Goal: Information Seeking & Learning: Learn about a topic

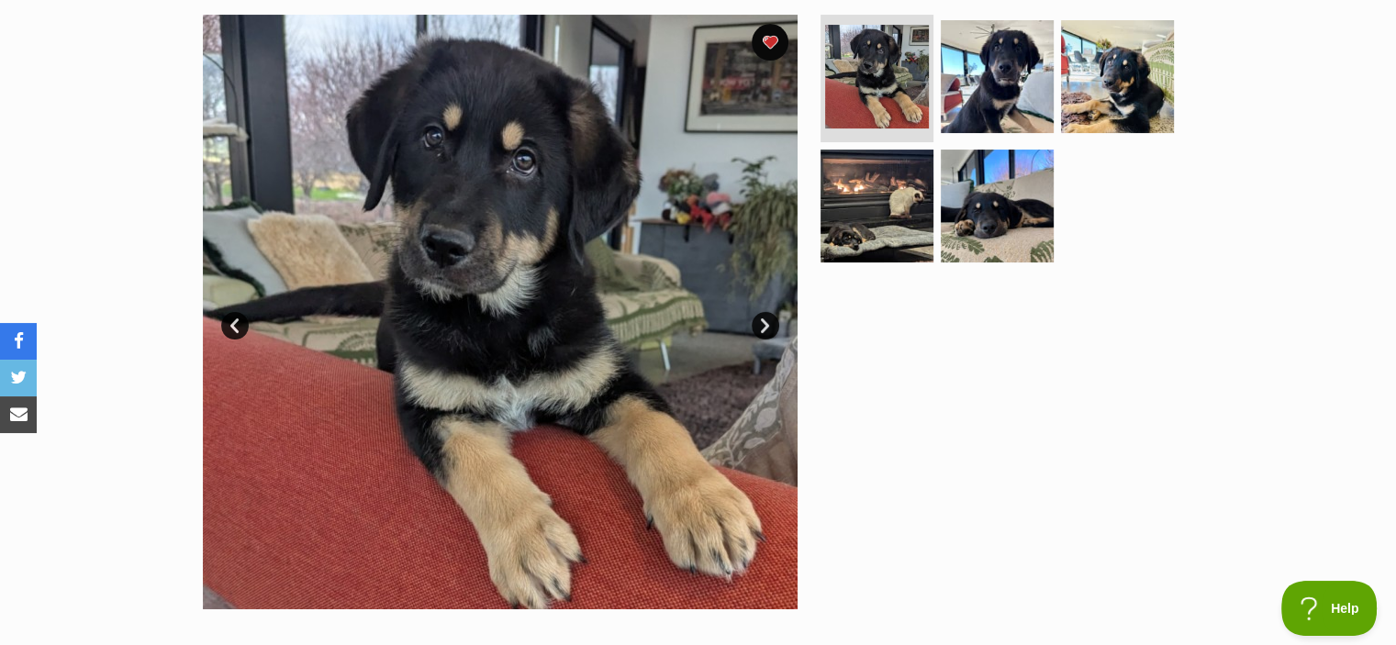
click at [185, 440] on section "Available 1 of 5 images 1 of 5 images 1 of 5 images 1 of 5 images 1 of 5 images…" at bounding box center [698, 298] width 1047 height 622
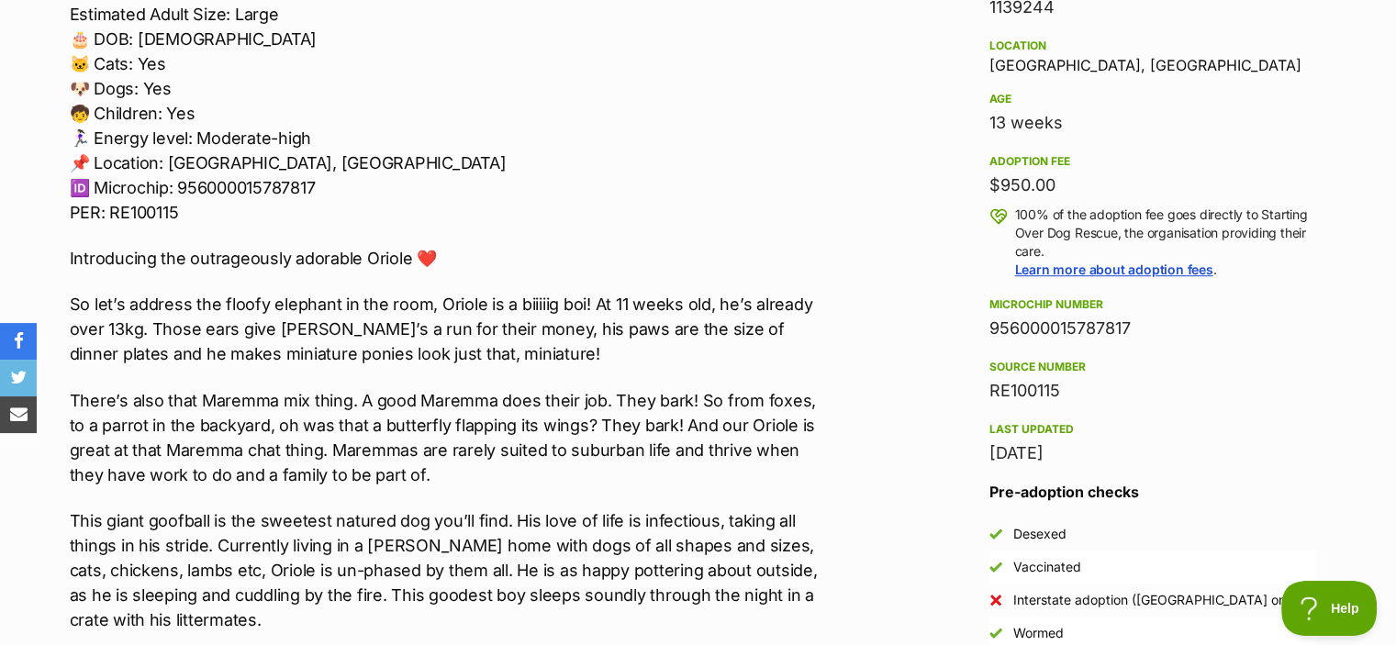
scroll to position [1197, 0]
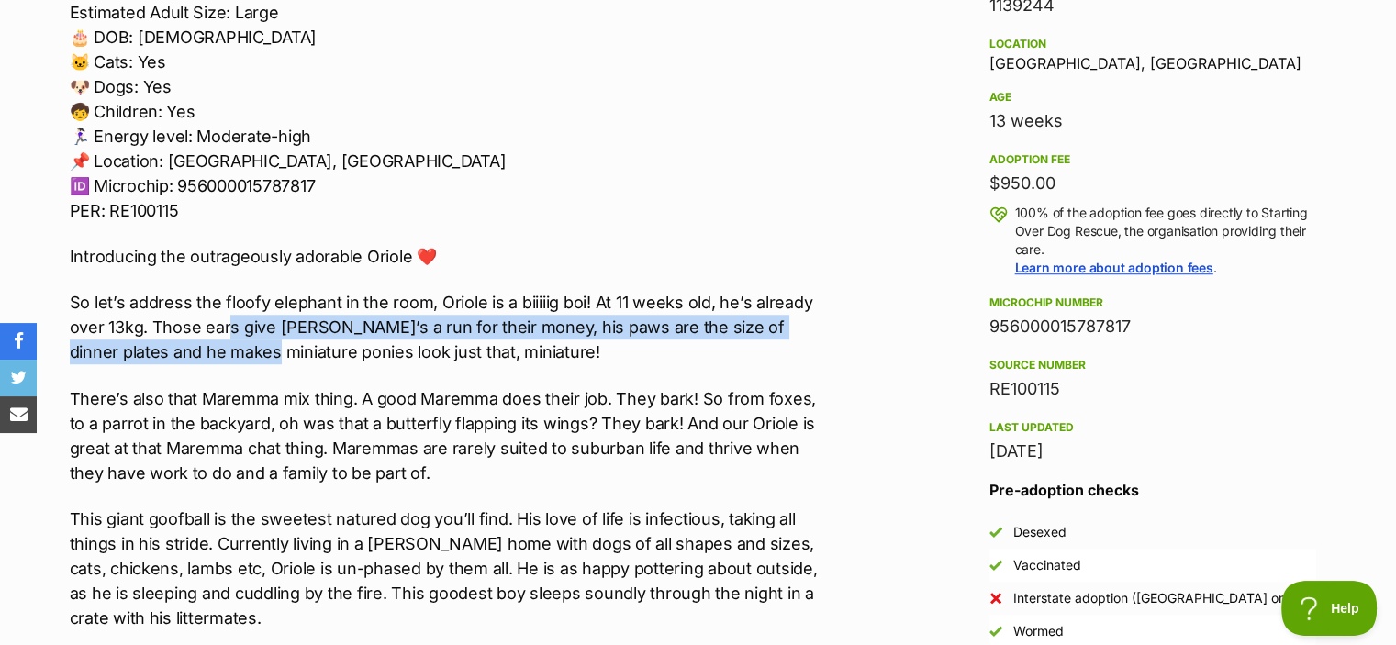
drag, startPoint x: 227, startPoint y: 321, endPoint x: 237, endPoint y: 354, distance: 34.6
click at [237, 354] on p "So let’s address the floofy elephant in the room, Oriole is a biiiiig boi! At 1…" at bounding box center [449, 327] width 758 height 74
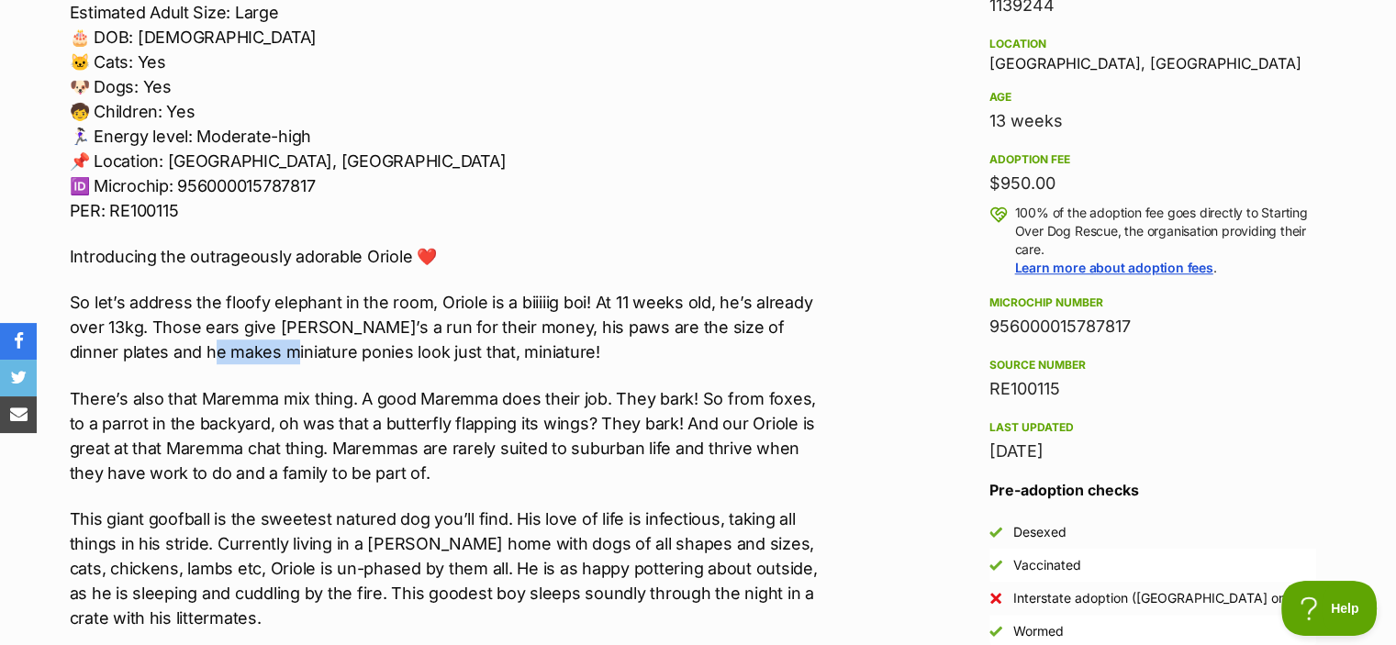
click at [237, 354] on p "So let’s address the floofy elephant in the room, Oriole is a biiiiig boi! At 1…" at bounding box center [449, 327] width 758 height 74
click at [192, 331] on p "So let’s address the floofy elephant in the room, Oriole is a biiiiig boi! At 1…" at bounding box center [449, 327] width 758 height 74
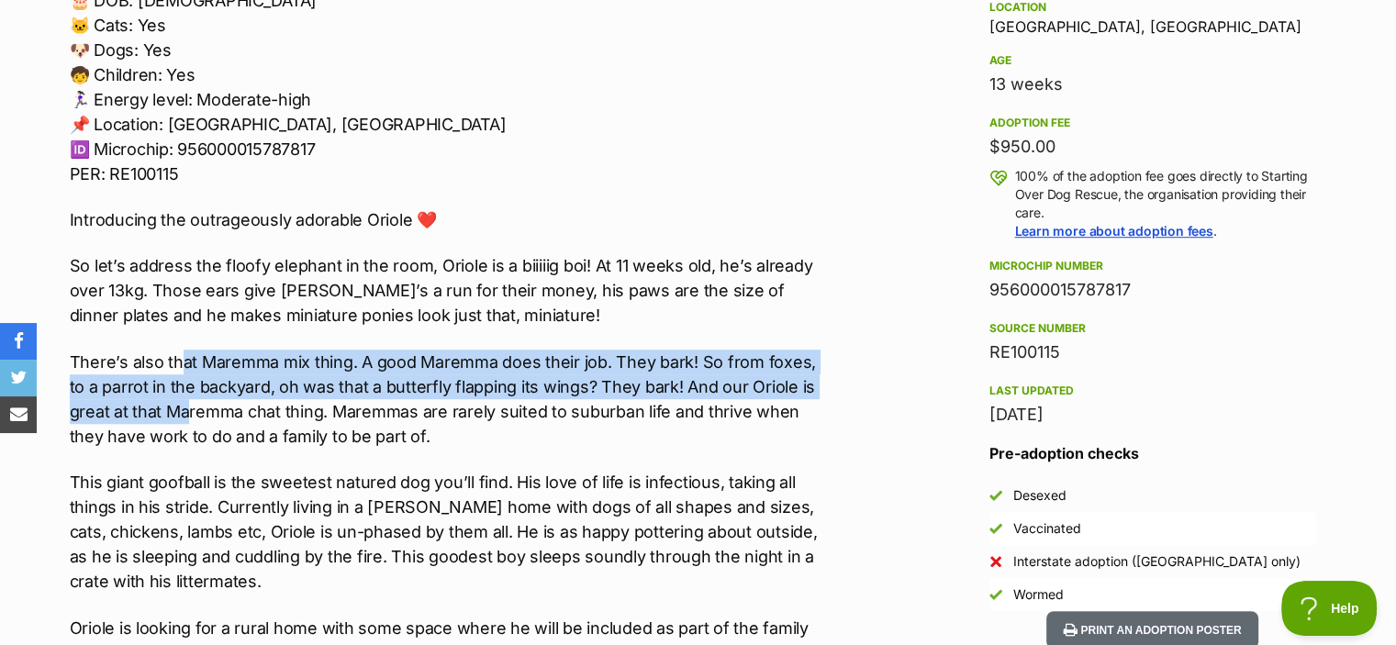
drag, startPoint x: 184, startPoint y: 361, endPoint x: 191, endPoint y: 397, distance: 37.4
click at [191, 397] on p "There’s also that Maremma mix thing. A good Maremma does their job. They bark! …" at bounding box center [449, 399] width 758 height 99
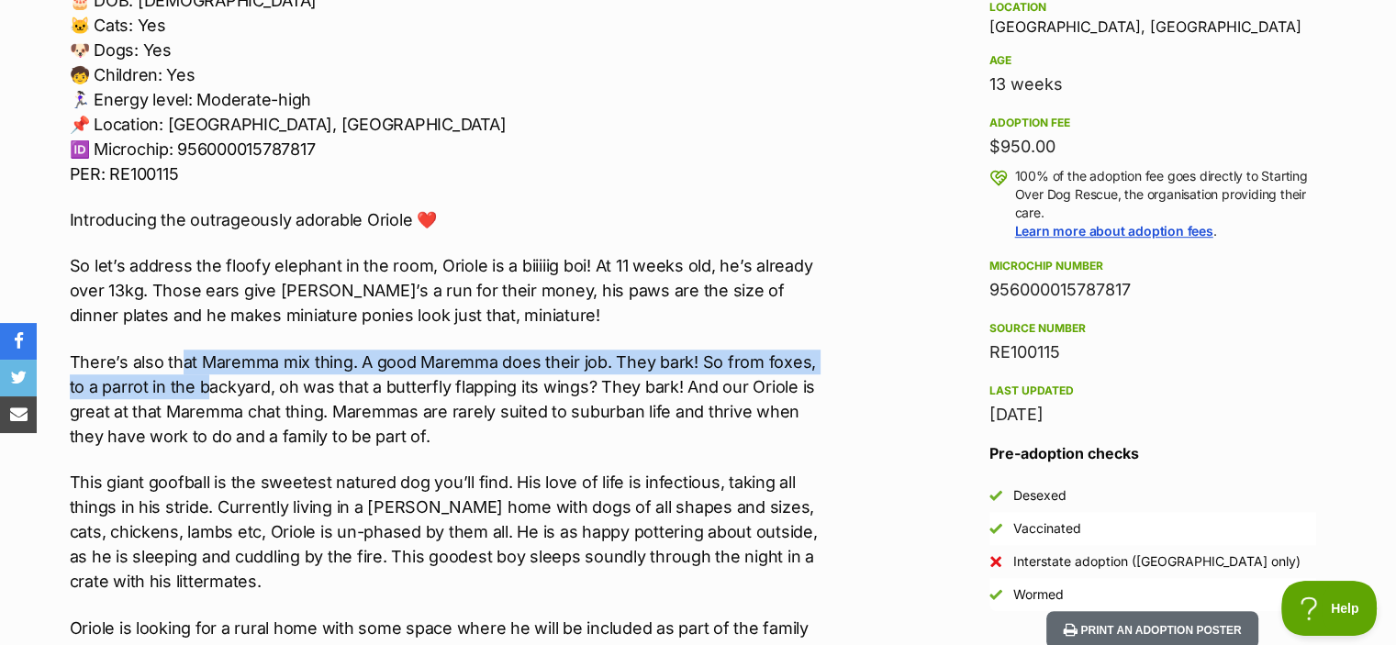
click at [191, 397] on p "There’s also that Maremma mix thing. A good Maremma does their job. They bark! …" at bounding box center [449, 399] width 758 height 99
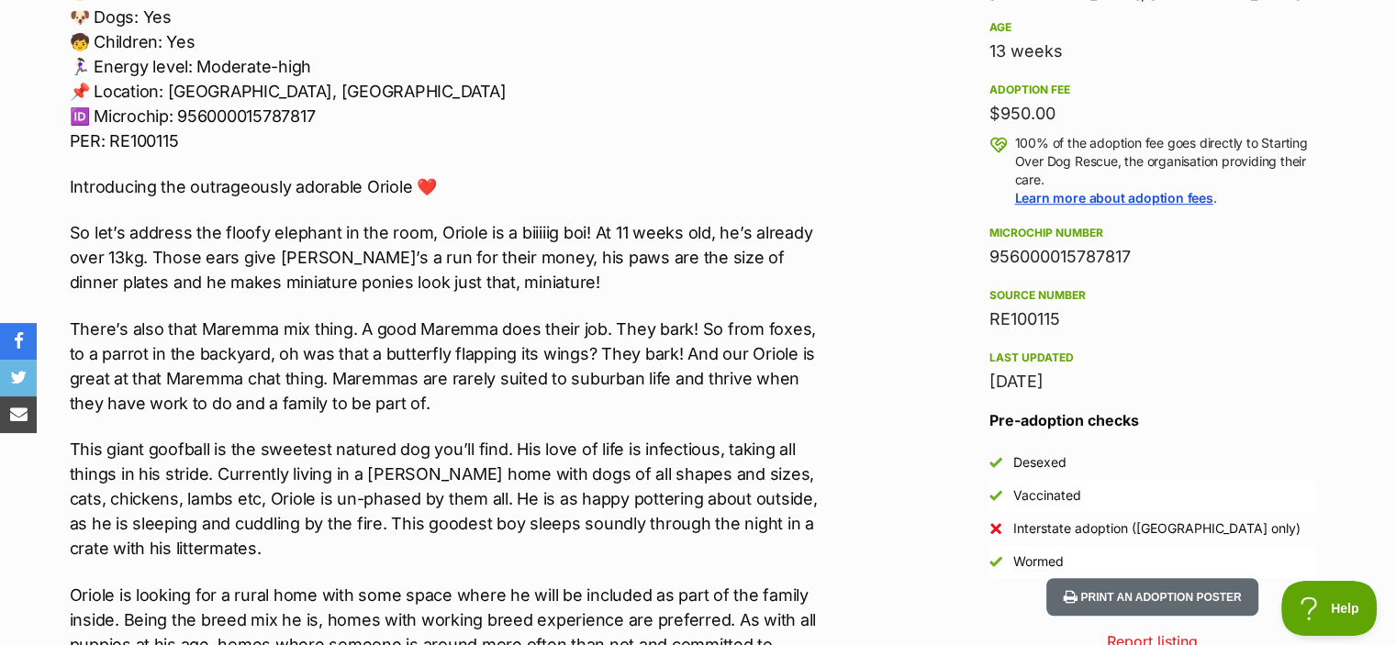
scroll to position [1271, 0]
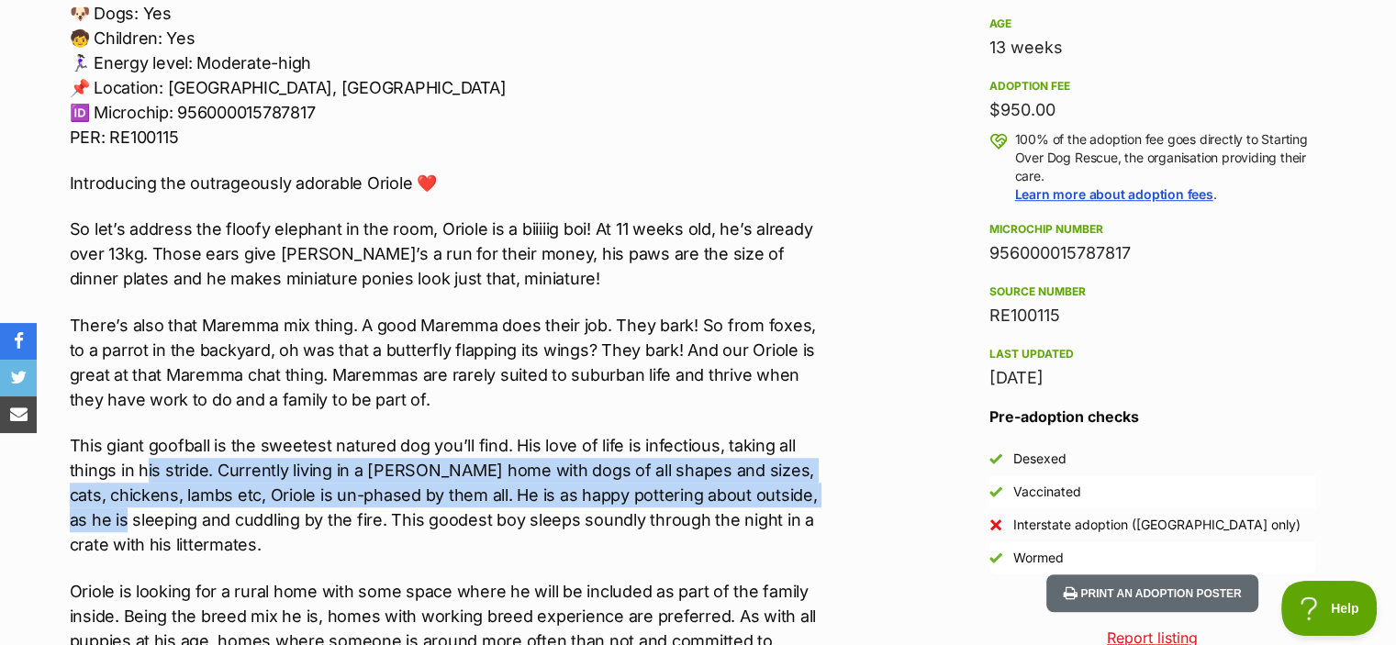
drag, startPoint x: 143, startPoint y: 480, endPoint x: 132, endPoint y: 511, distance: 33.1
click at [132, 511] on p "This giant goofball is the sweetest natured dog you’ll find. His love of life i…" at bounding box center [449, 495] width 758 height 124
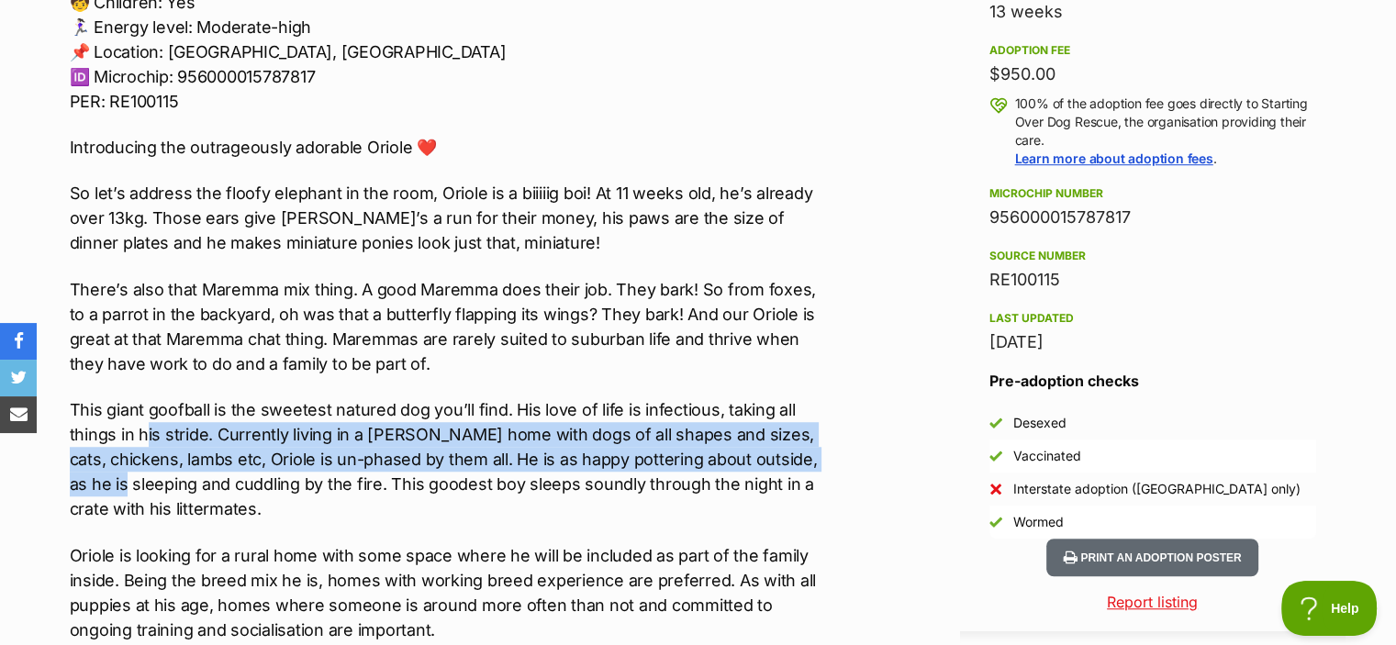
scroll to position [1307, 0]
click at [111, 482] on p "This giant goofball is the sweetest natured dog you’ll find. His love of life i…" at bounding box center [449, 459] width 758 height 124
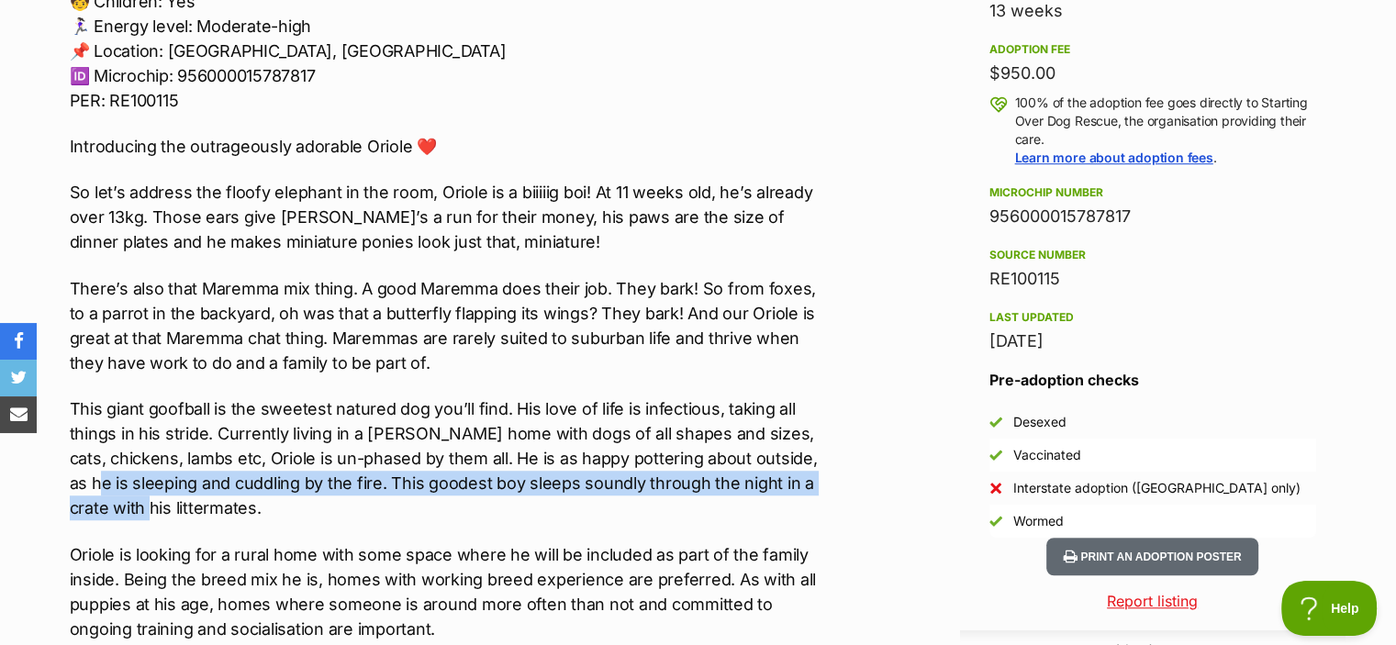
drag, startPoint x: 99, startPoint y: 478, endPoint x: 143, endPoint y: 493, distance: 46.4
click at [143, 493] on p "This giant goofball is the sweetest natured dog you’ll find. His love of life i…" at bounding box center [449, 459] width 758 height 124
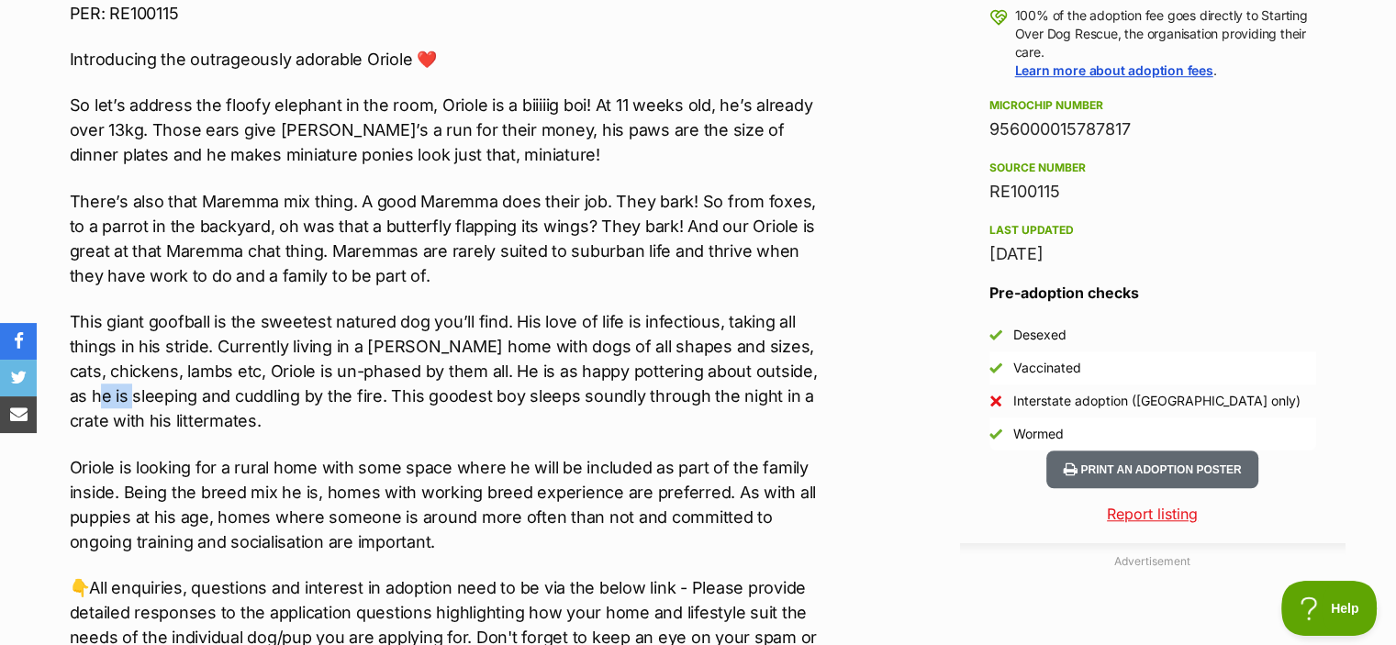
scroll to position [1417, 0]
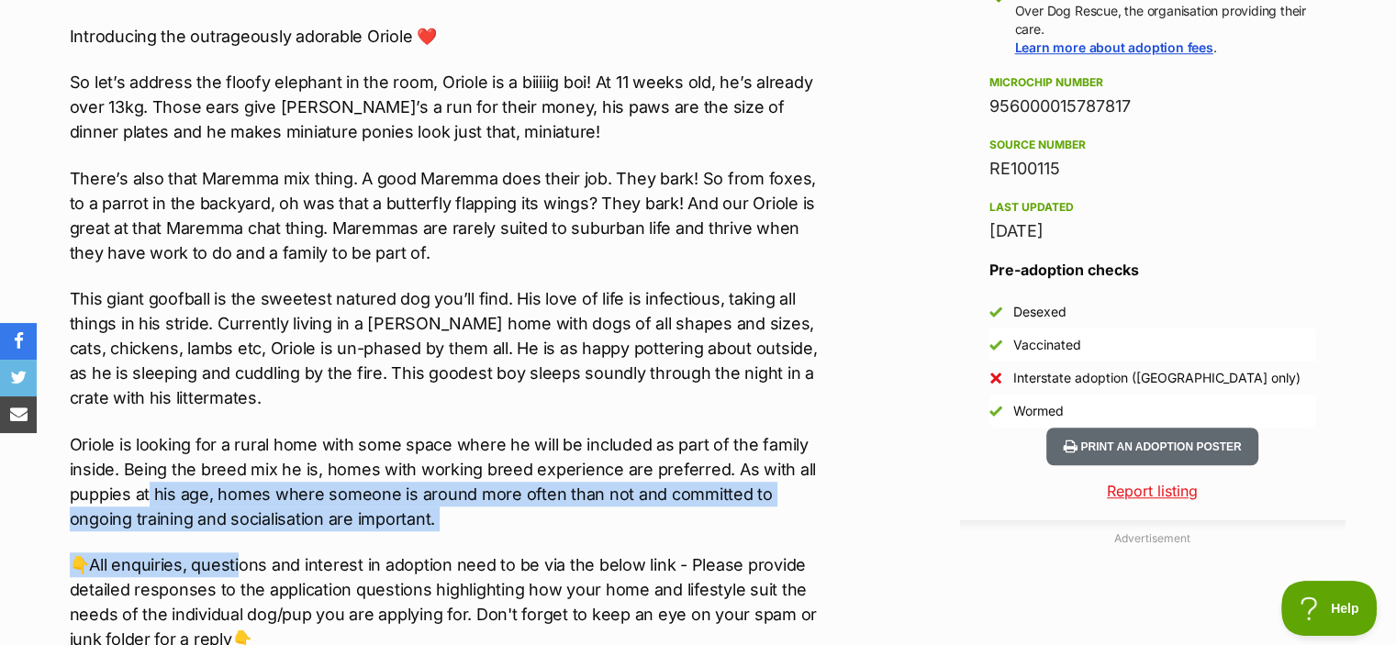
drag, startPoint x: 150, startPoint y: 499, endPoint x: 190, endPoint y: 541, distance: 57.8
click at [190, 541] on div "🏡🐶Seeking Forever Home🐶🏡 Name: Oriole Breed: Maremma x German Shepherd mix Gend…" at bounding box center [449, 236] width 758 height 1111
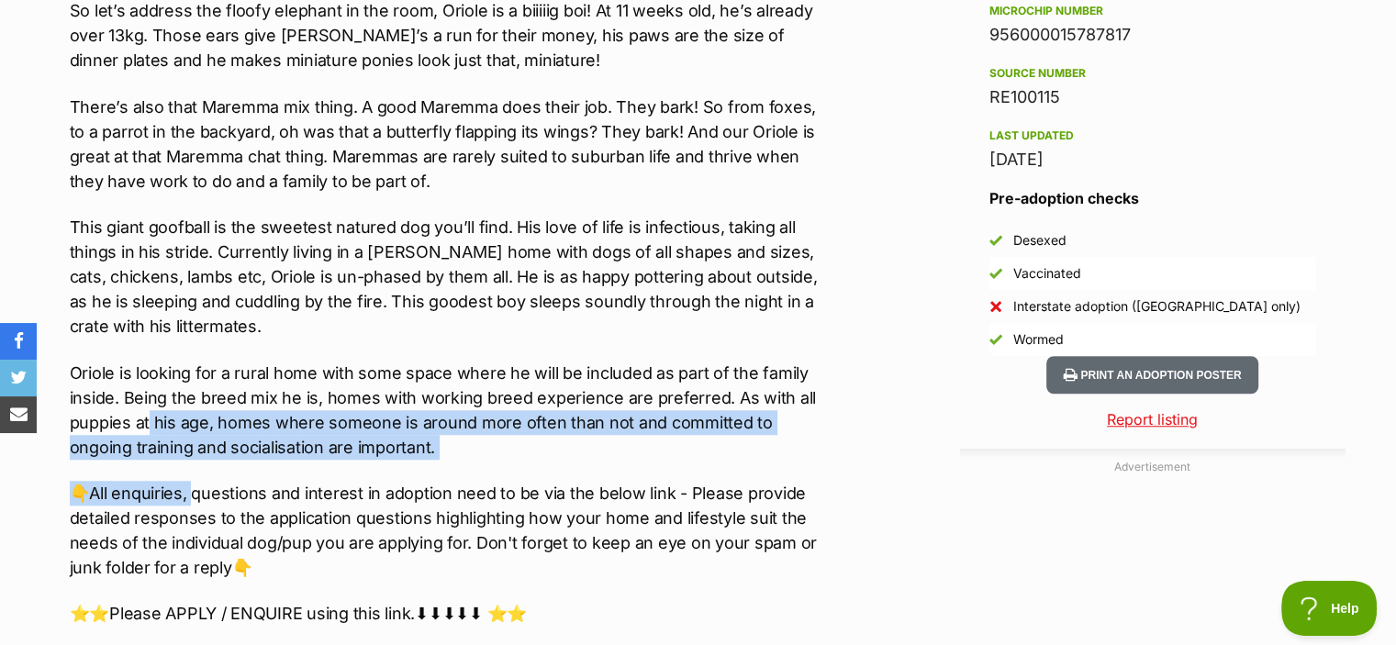
scroll to position [1491, 0]
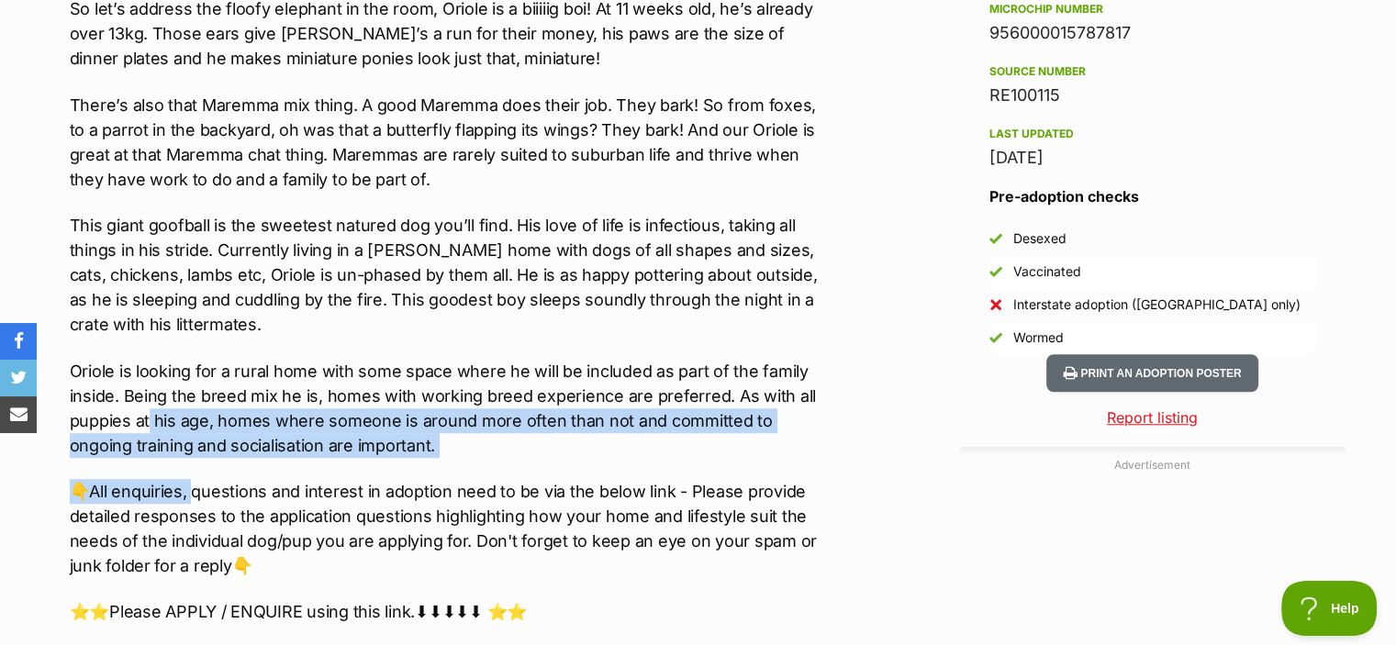
click at [154, 426] on p "Oriole is looking for a rural home with some space where he will be included as…" at bounding box center [449, 408] width 758 height 99
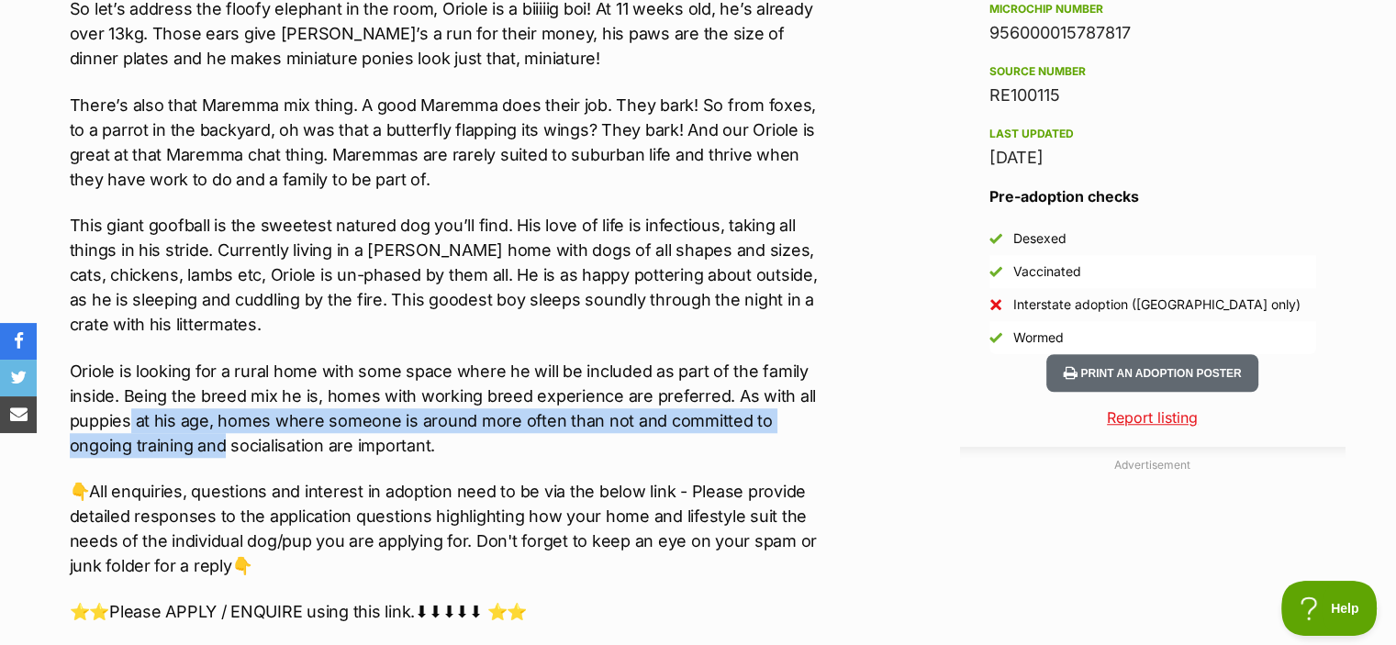
drag, startPoint x: 127, startPoint y: 426, endPoint x: 155, endPoint y: 442, distance: 32.9
click at [155, 442] on p "Oriole is looking for a rural home with some space where he will be included as…" at bounding box center [449, 408] width 758 height 99
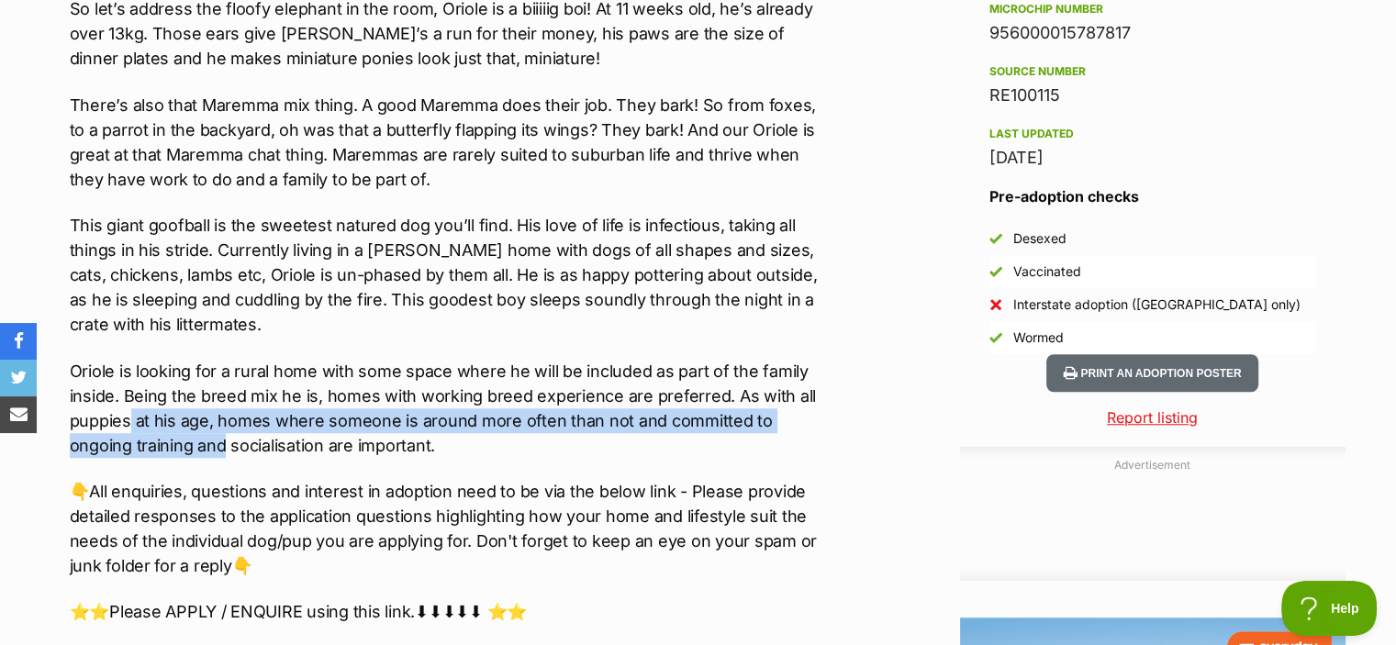
click at [155, 442] on p "Oriole is looking for a rural home with some space where he will be included as…" at bounding box center [449, 408] width 758 height 99
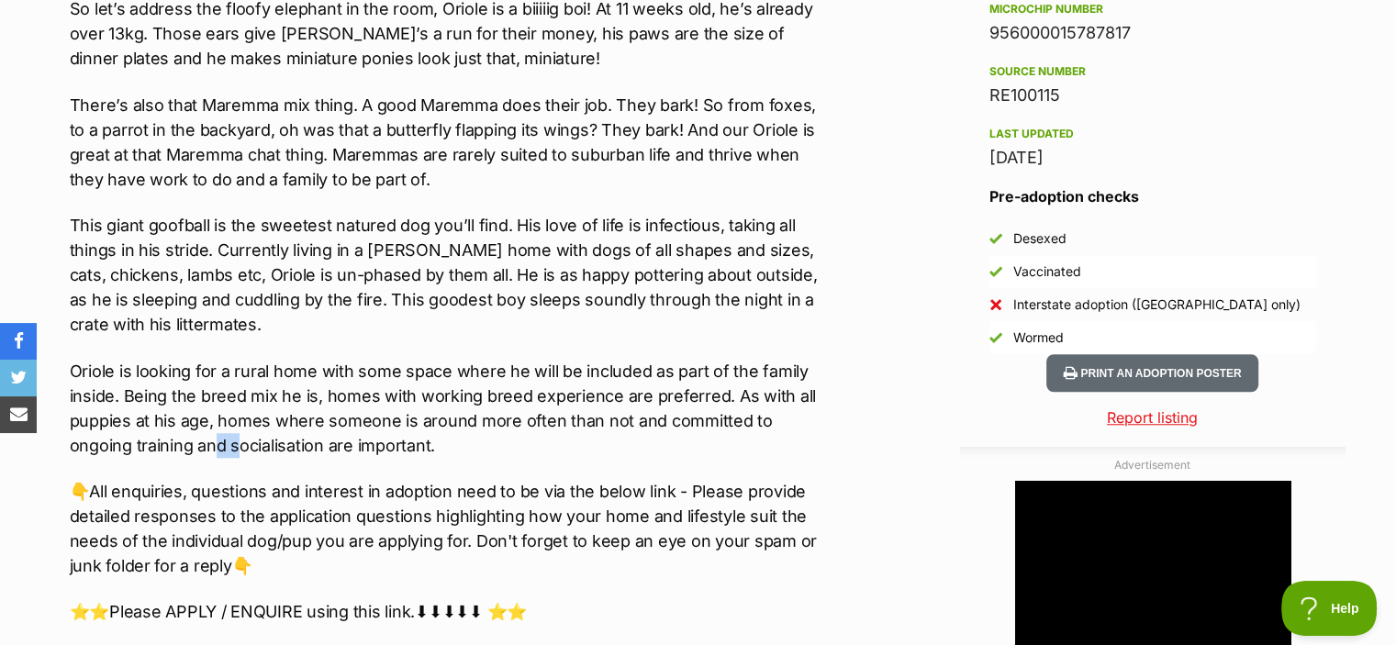
scroll to position [0, 0]
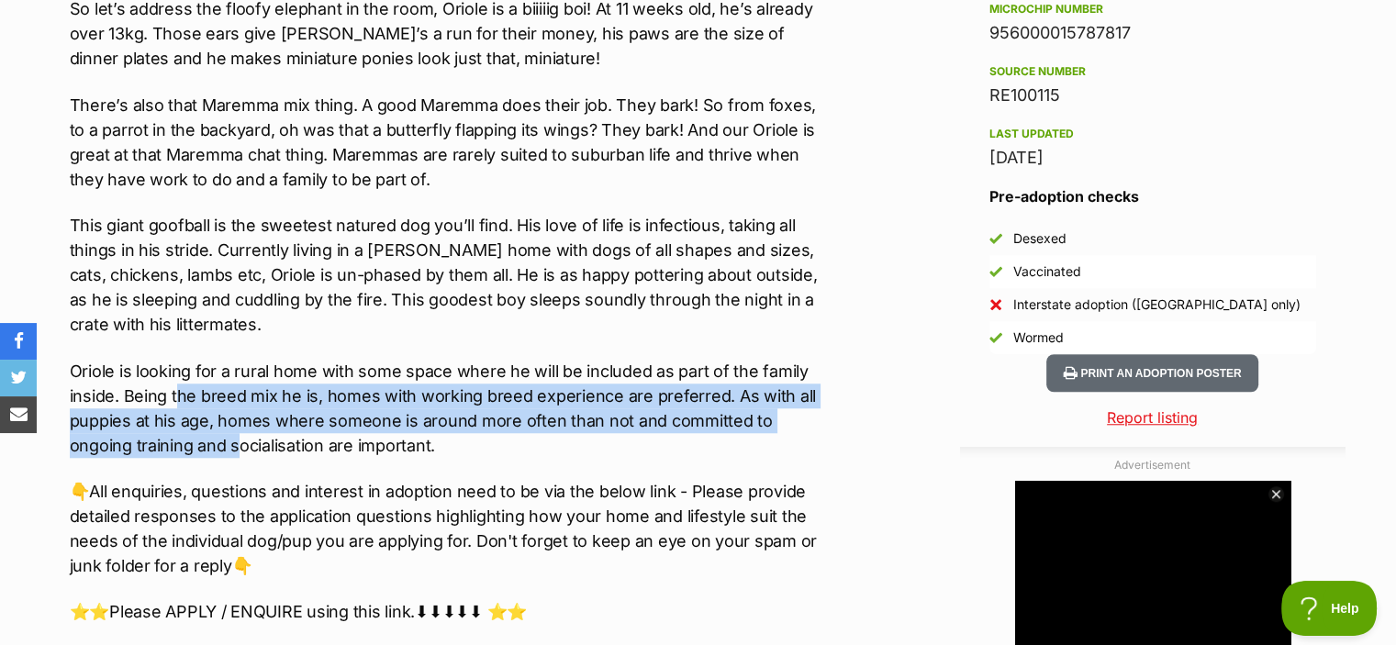
drag, startPoint x: 169, startPoint y: 449, endPoint x: 168, endPoint y: 399, distance: 49.6
click at [168, 399] on p "Oriole is looking for a rural home with some space where he will be included as…" at bounding box center [449, 408] width 758 height 99
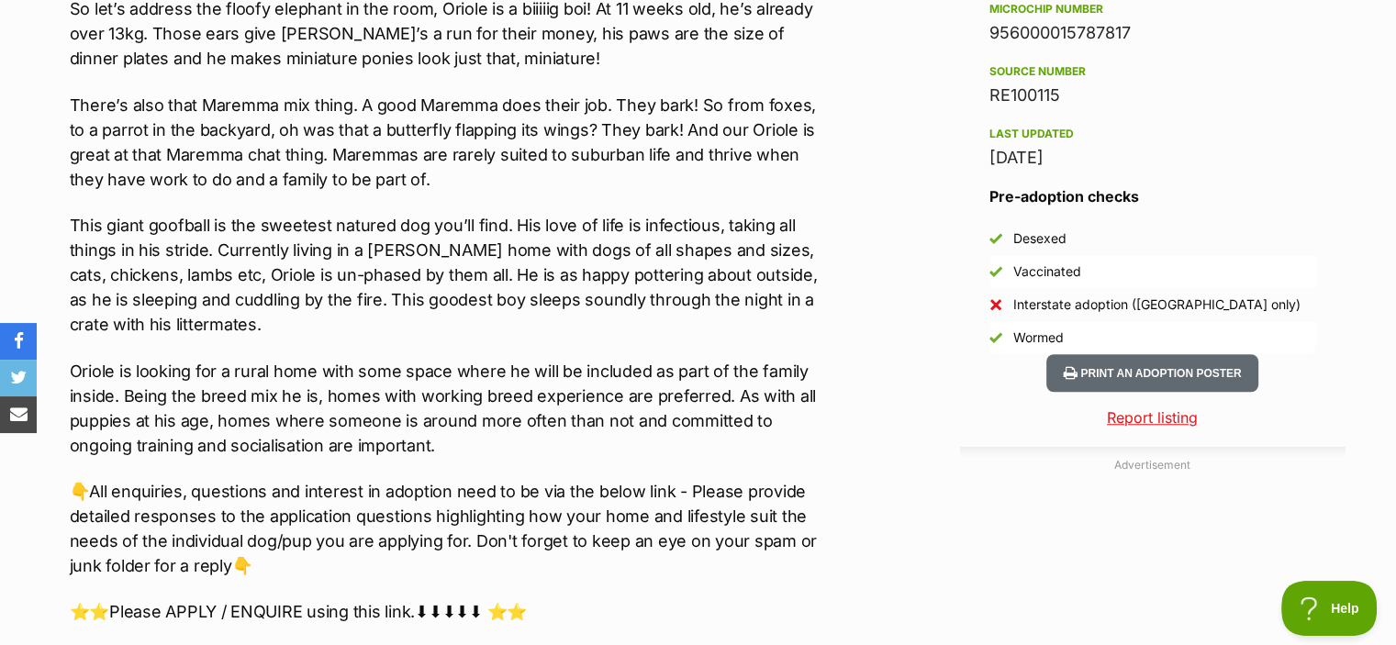
click at [342, 265] on p "This giant goofball is the sweetest natured dog you’ll find. His love of life i…" at bounding box center [449, 275] width 758 height 124
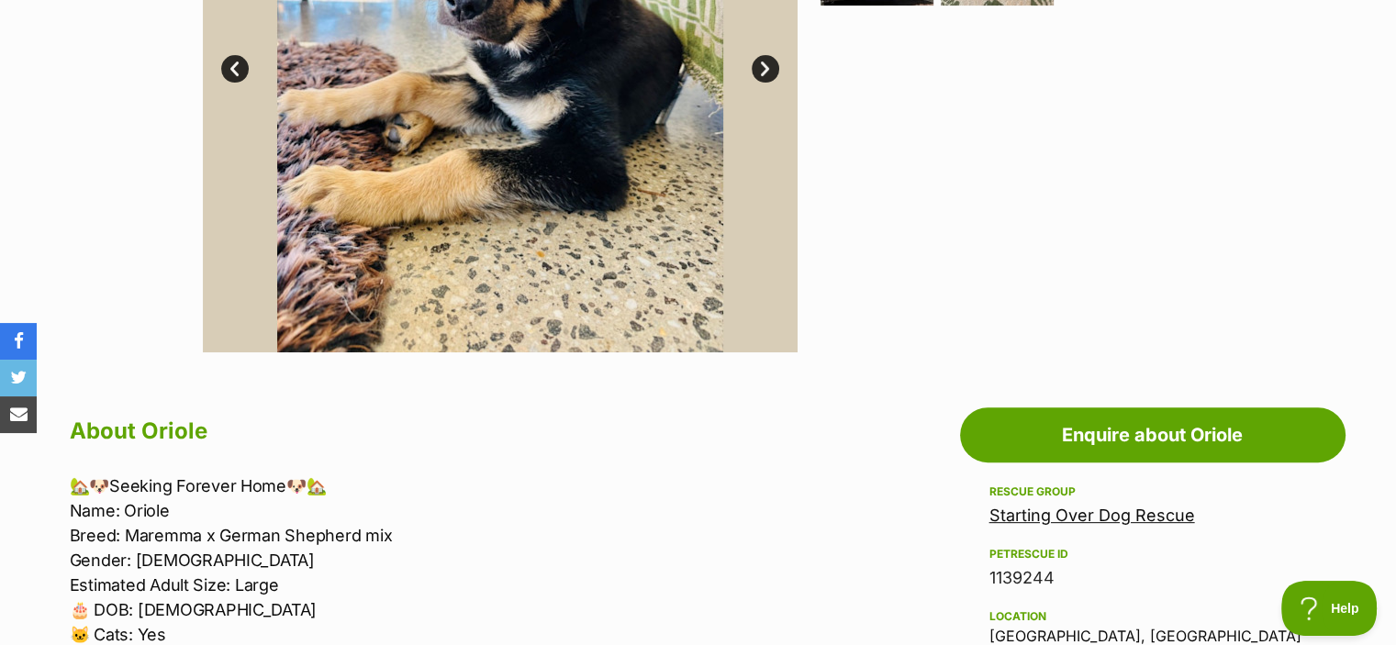
scroll to position [1189, 0]
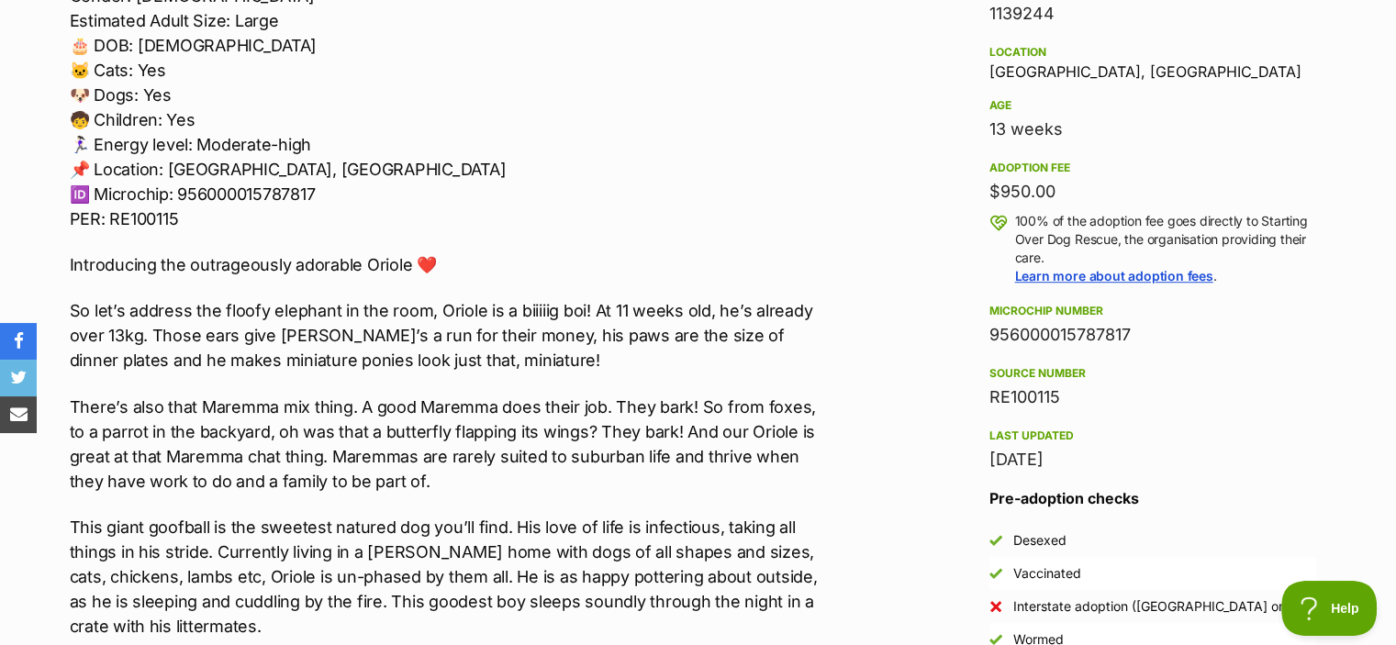
click at [583, 381] on div "🏡🐶Seeking Forever Home🐶🏡 Name: Oriole Breed: Maremma x German Shepherd mix Gend…" at bounding box center [449, 464] width 758 height 1111
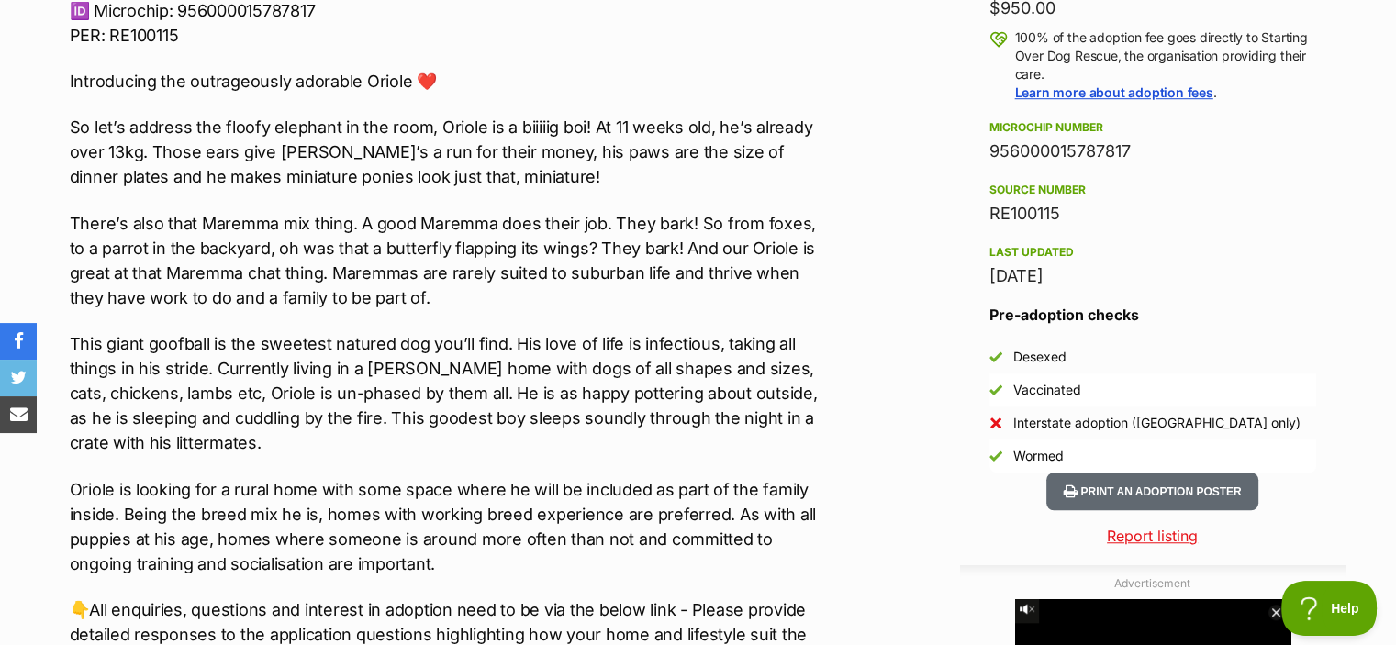
scroll to position [1409, 0]
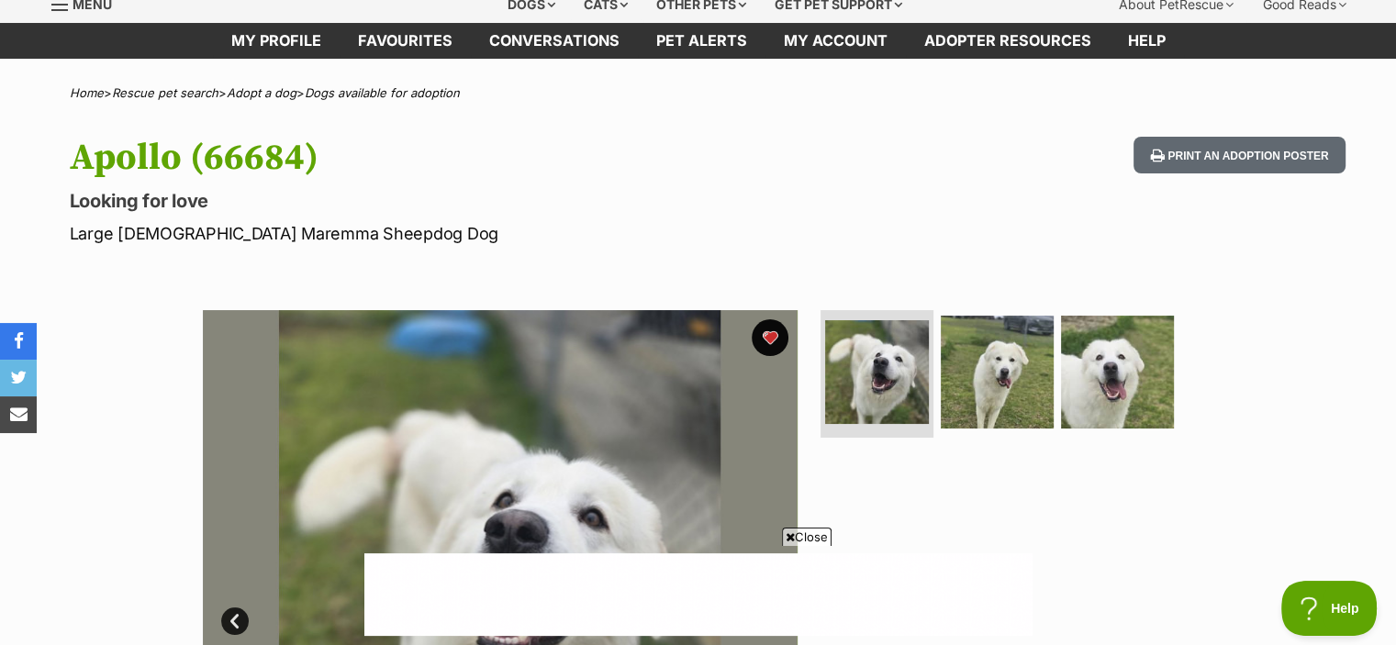
scroll to position [73, 0]
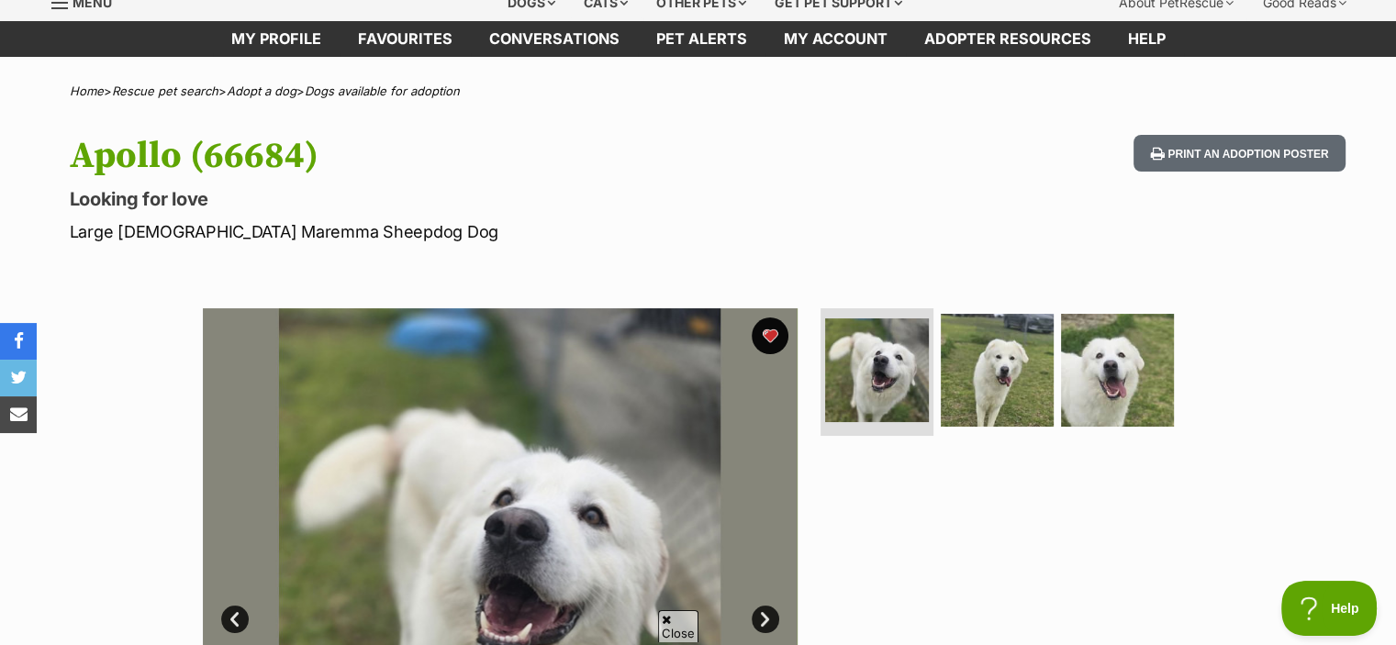
click at [507, 175] on h1 "Apollo (66684)" at bounding box center [458, 156] width 777 height 42
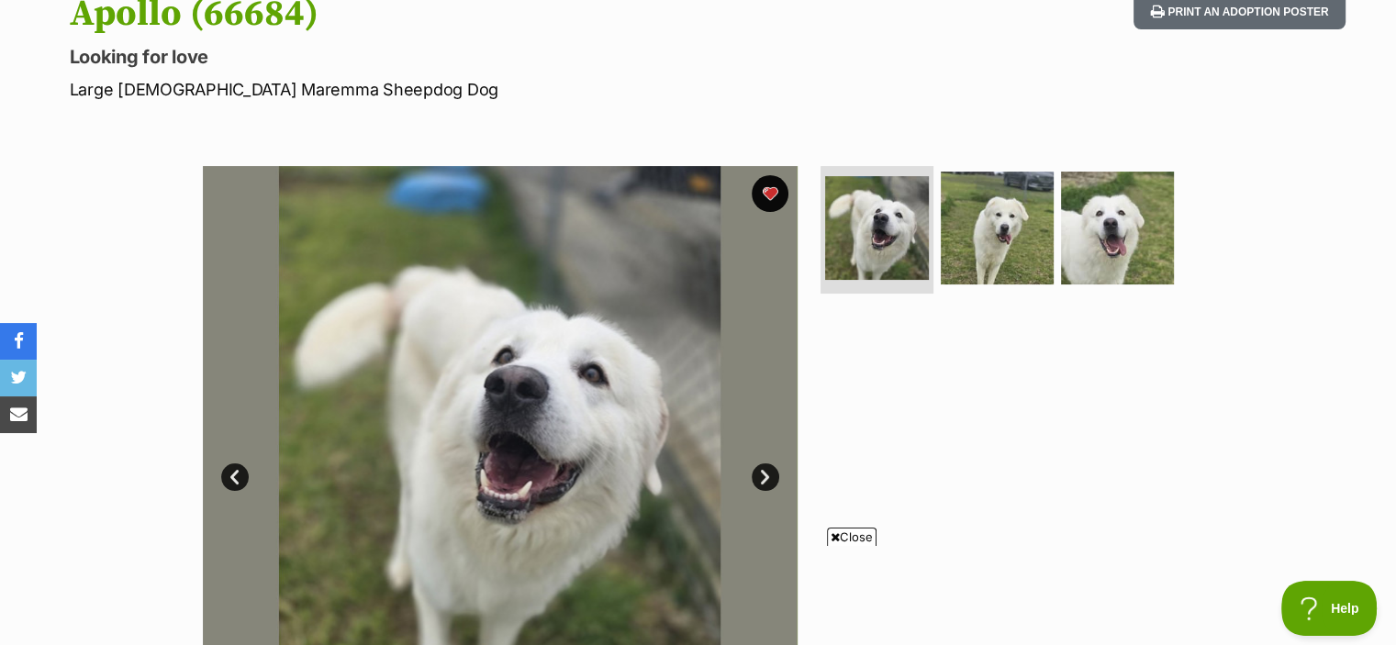
scroll to position [220, 0]
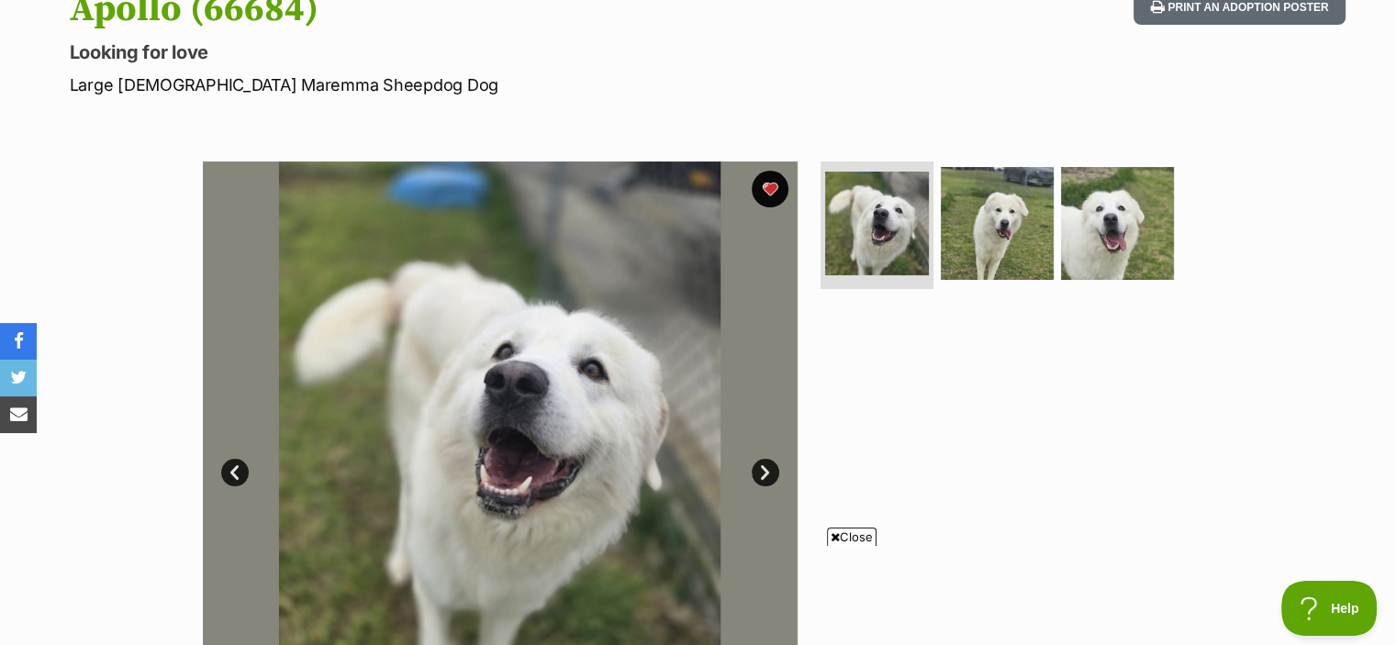
click at [835, 545] on span "Close" at bounding box center [852, 537] width 50 height 18
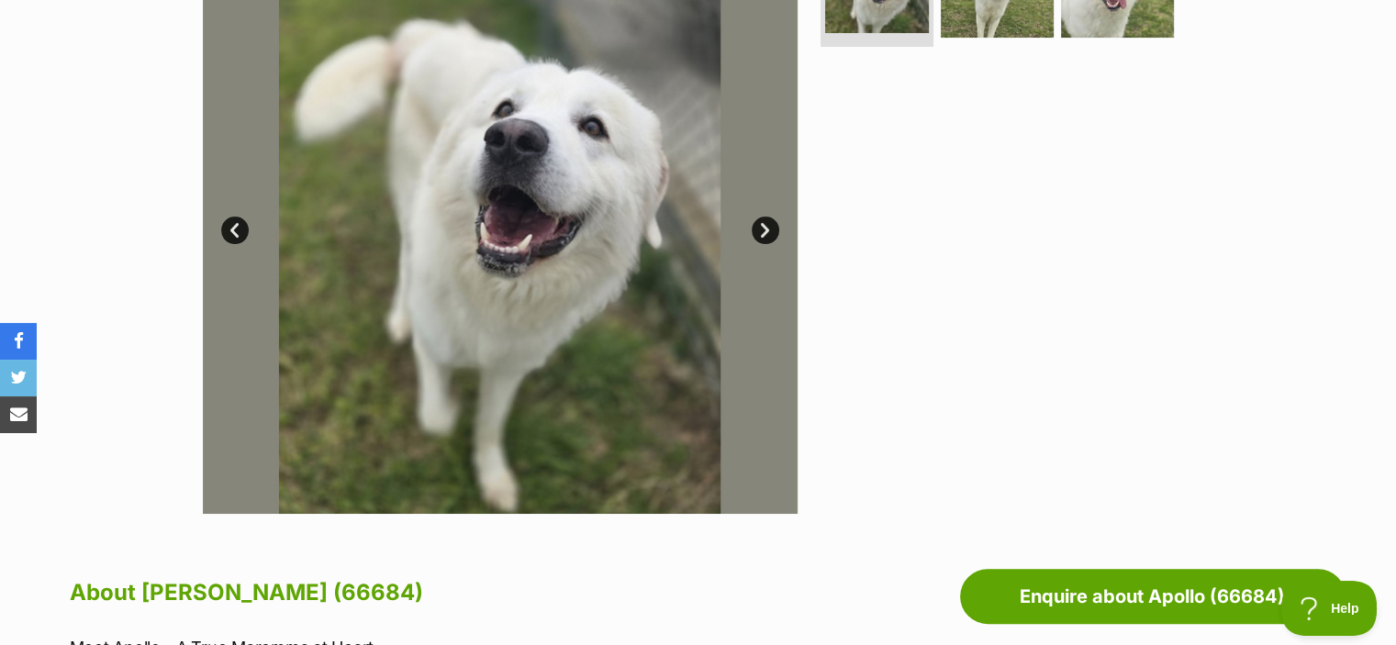
scroll to position [275, 0]
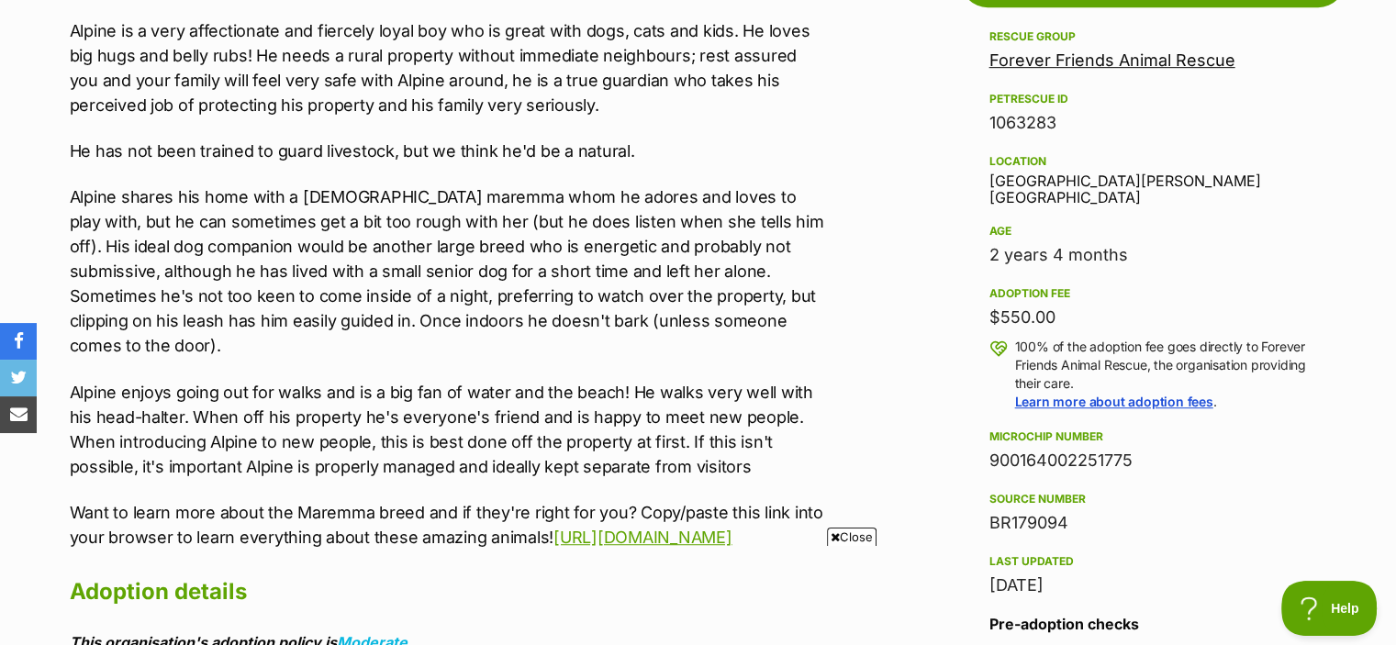
scroll to position [1065, 0]
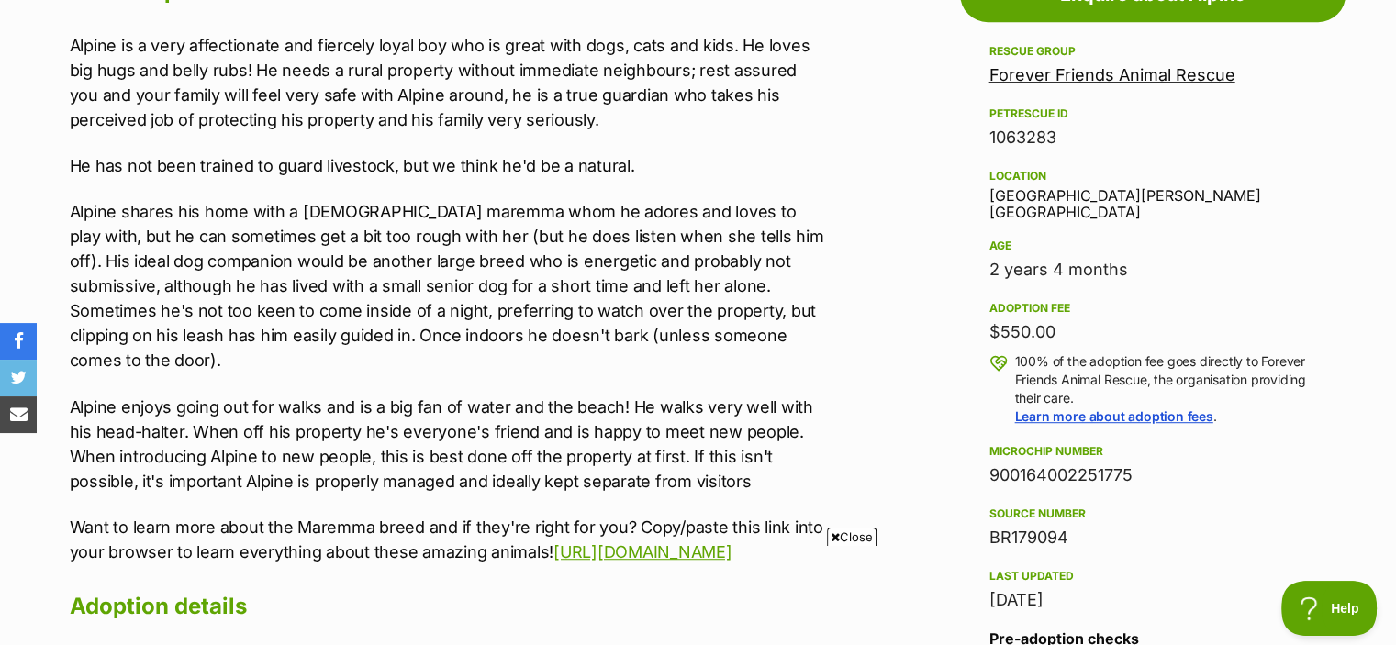
click at [852, 532] on span "Close" at bounding box center [852, 537] width 50 height 18
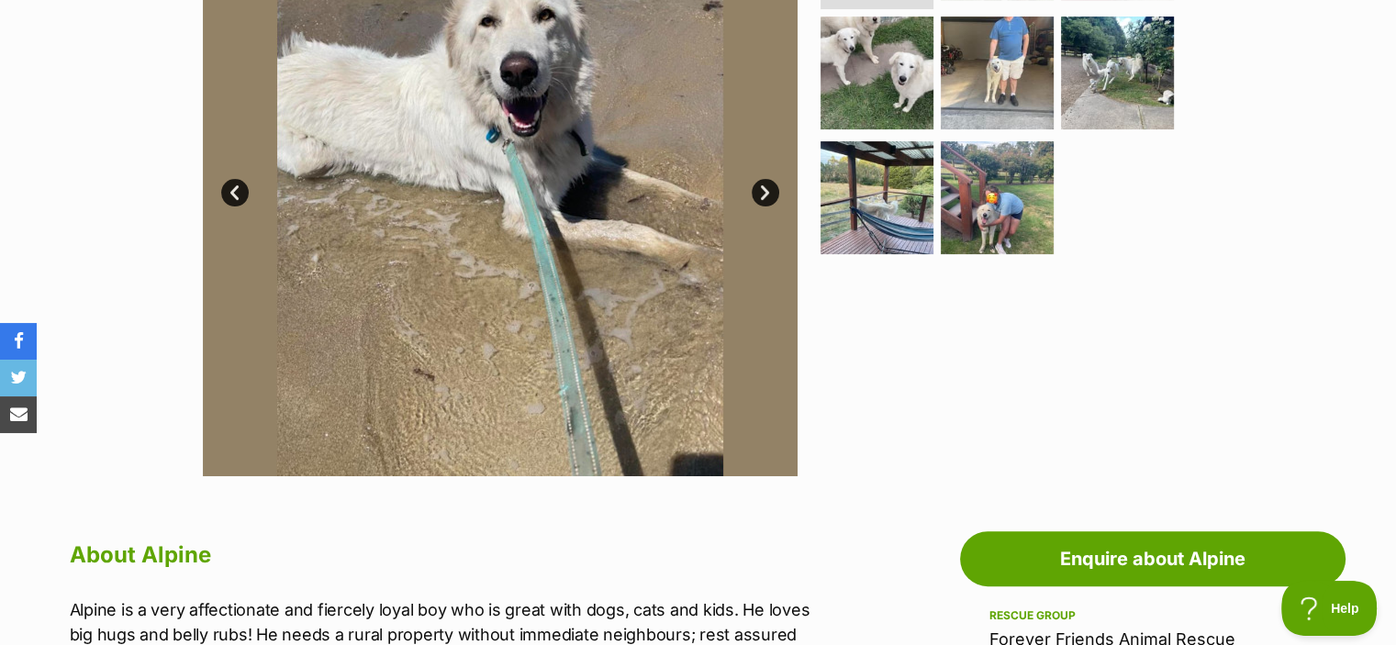
scroll to position [312, 0]
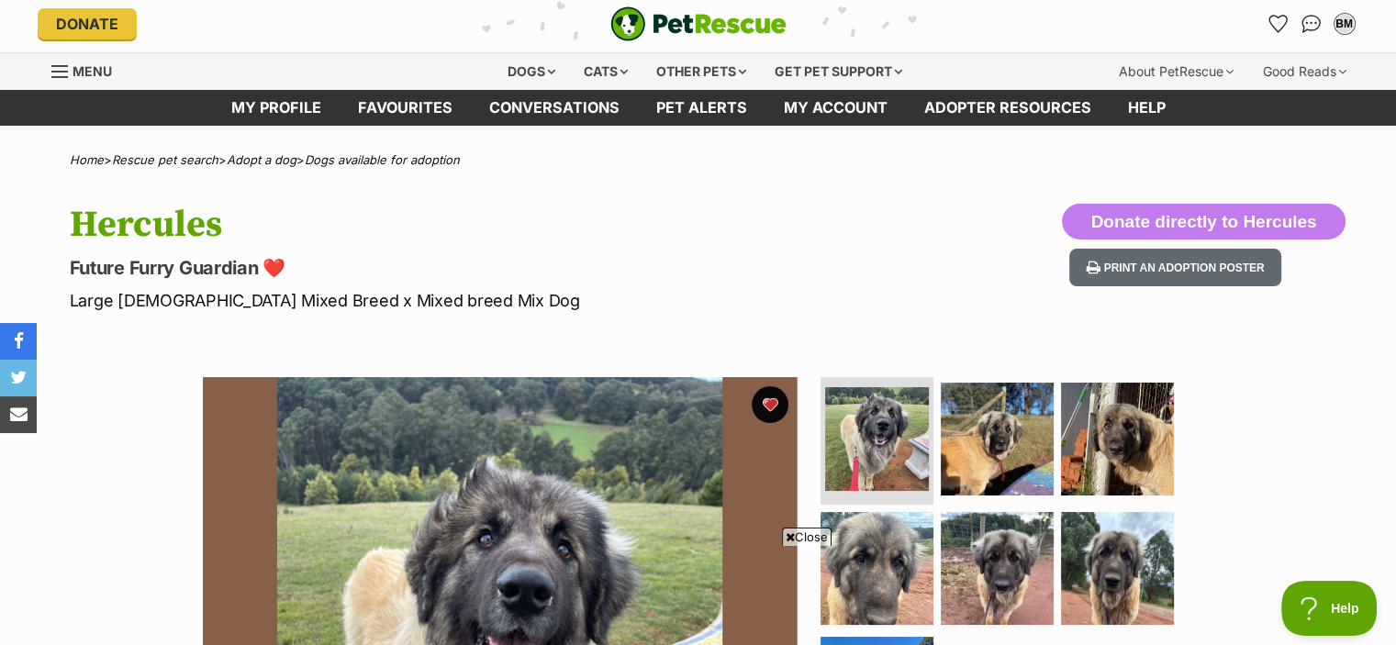
scroll to position [291, 0]
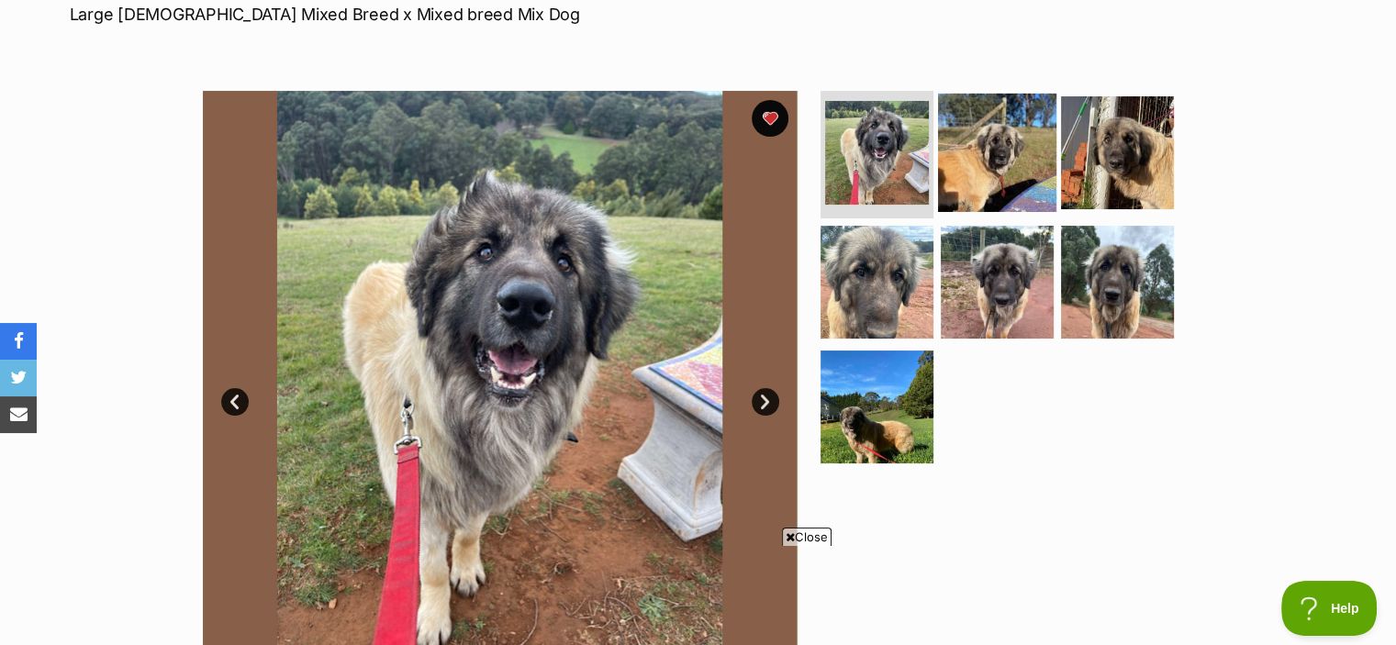
click at [993, 157] on img at bounding box center [997, 152] width 118 height 118
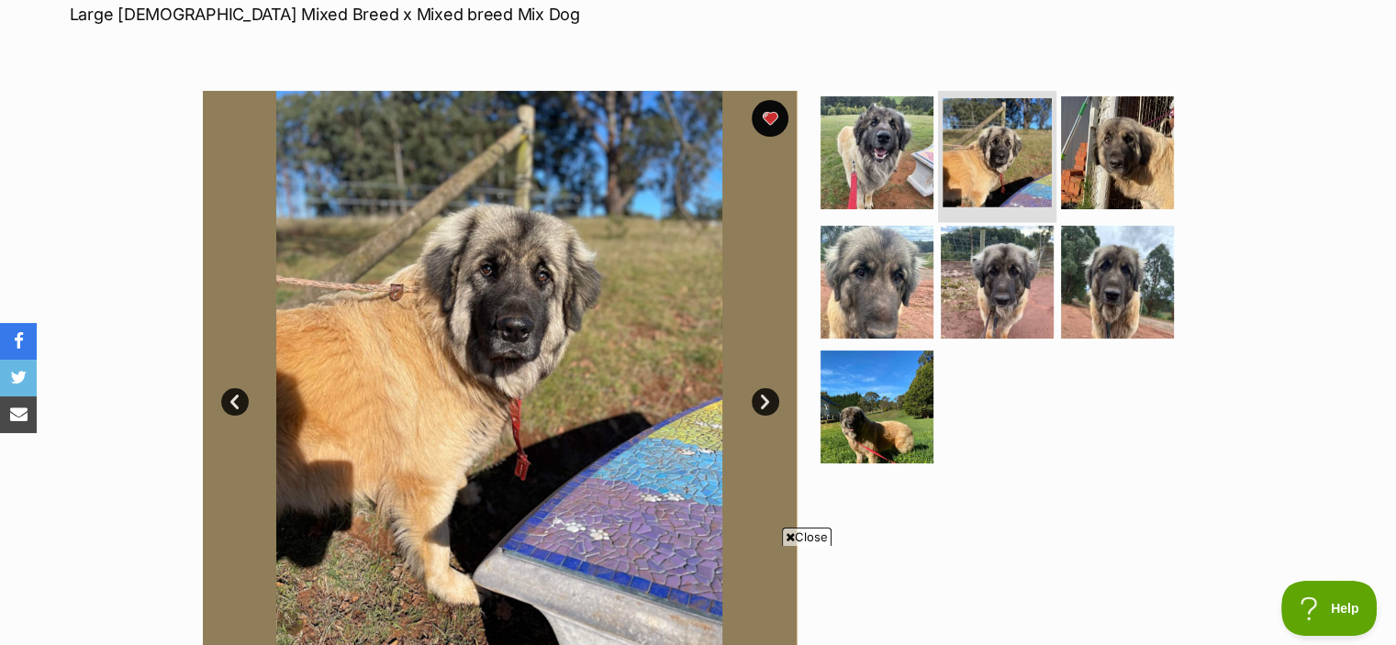
click at [1044, 175] on img at bounding box center [997, 152] width 109 height 109
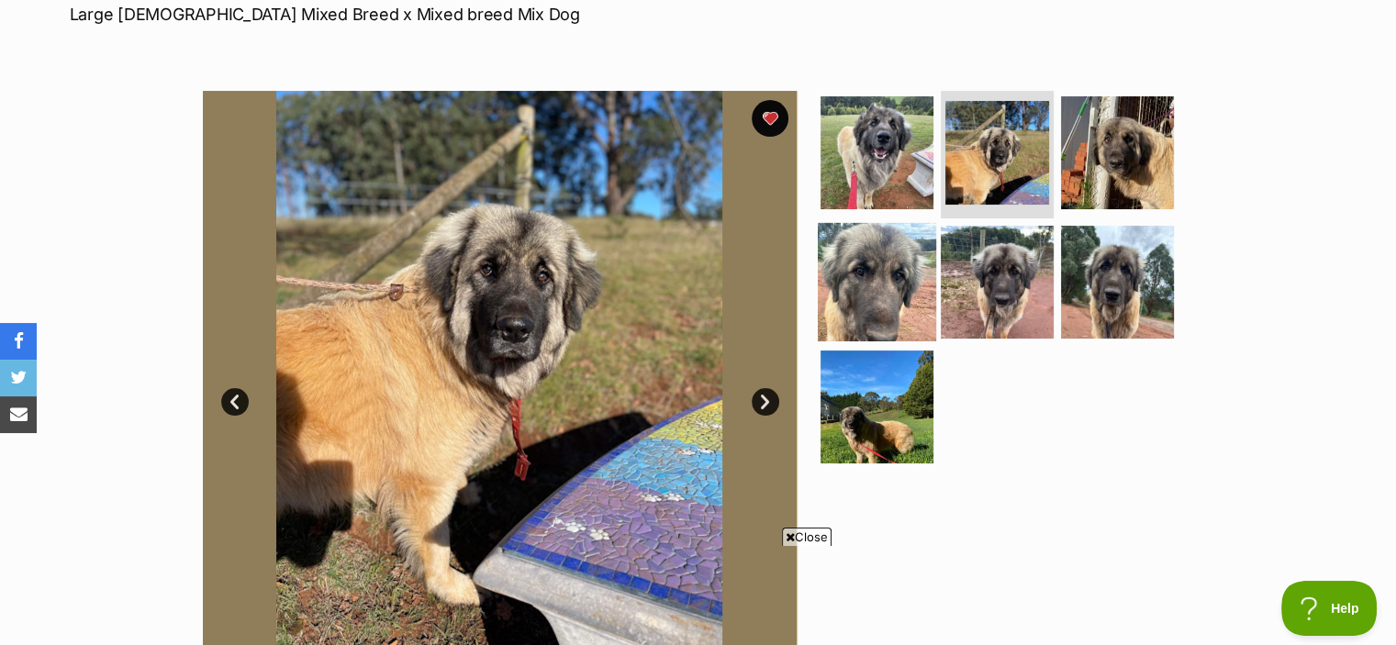
click at [875, 279] on img at bounding box center [877, 282] width 118 height 118
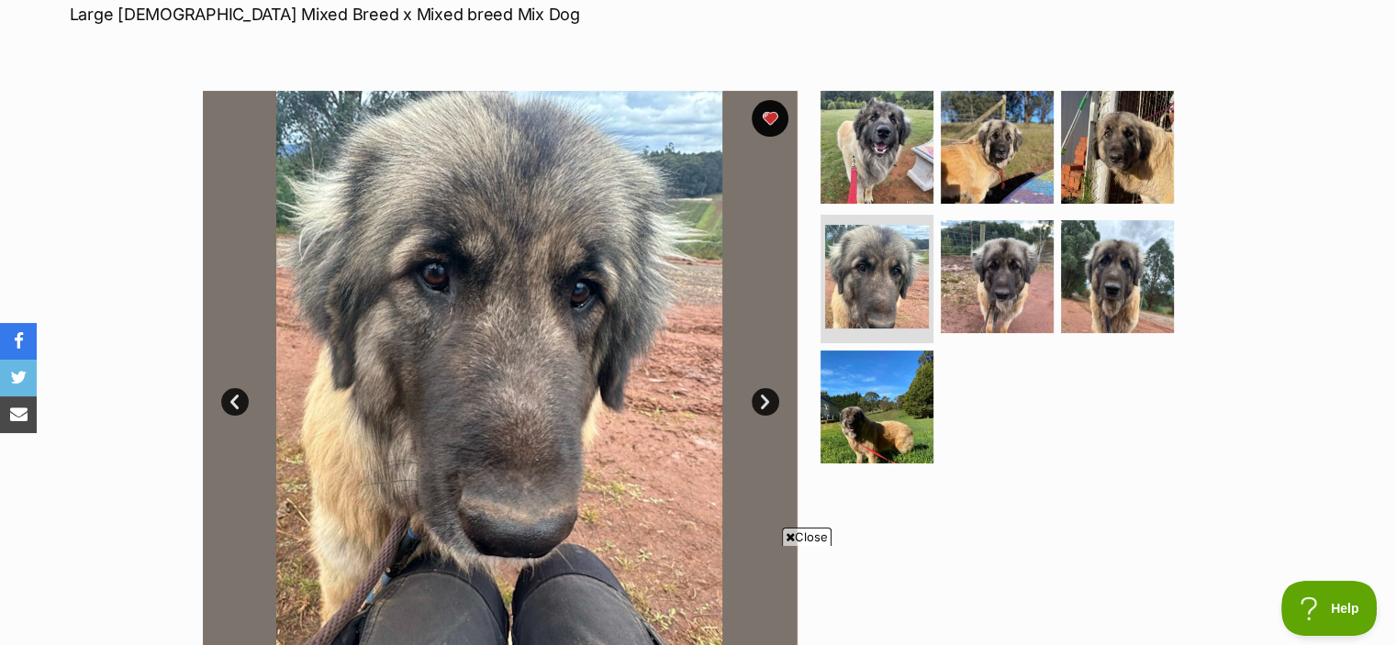
scroll to position [0, 0]
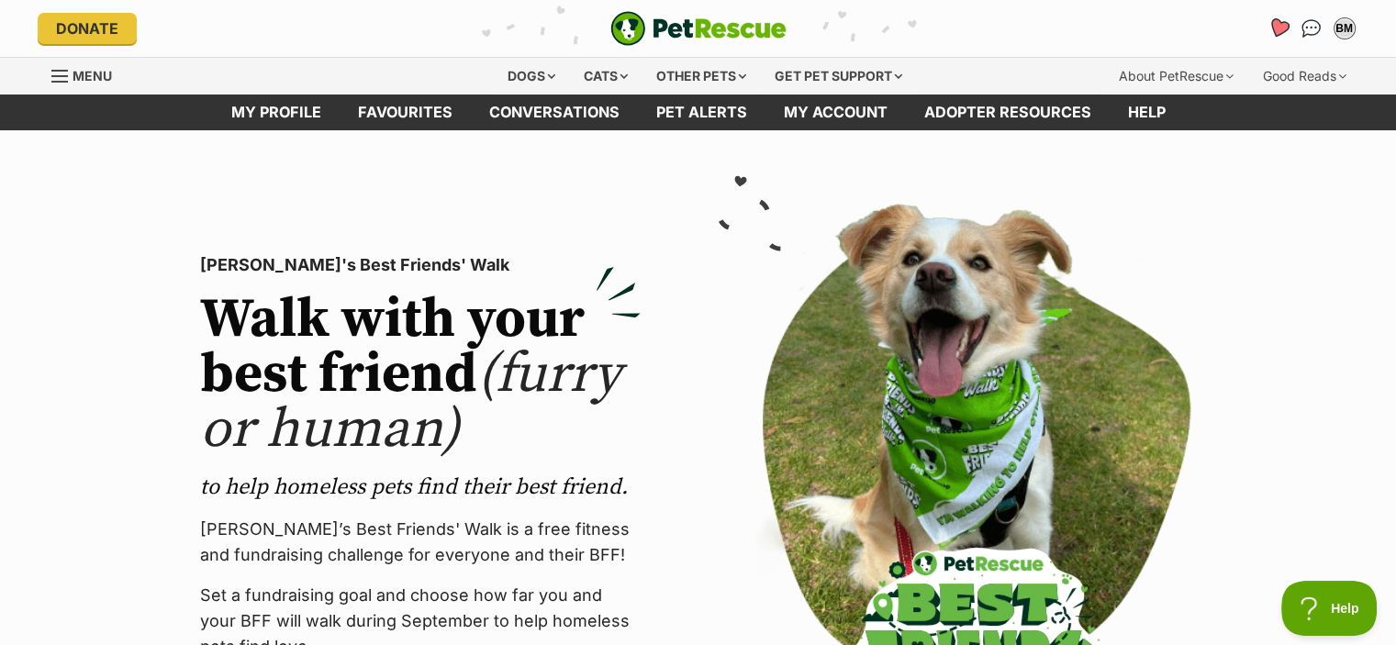
click at [1270, 24] on icon "Favourites" at bounding box center [1278, 29] width 25 height 24
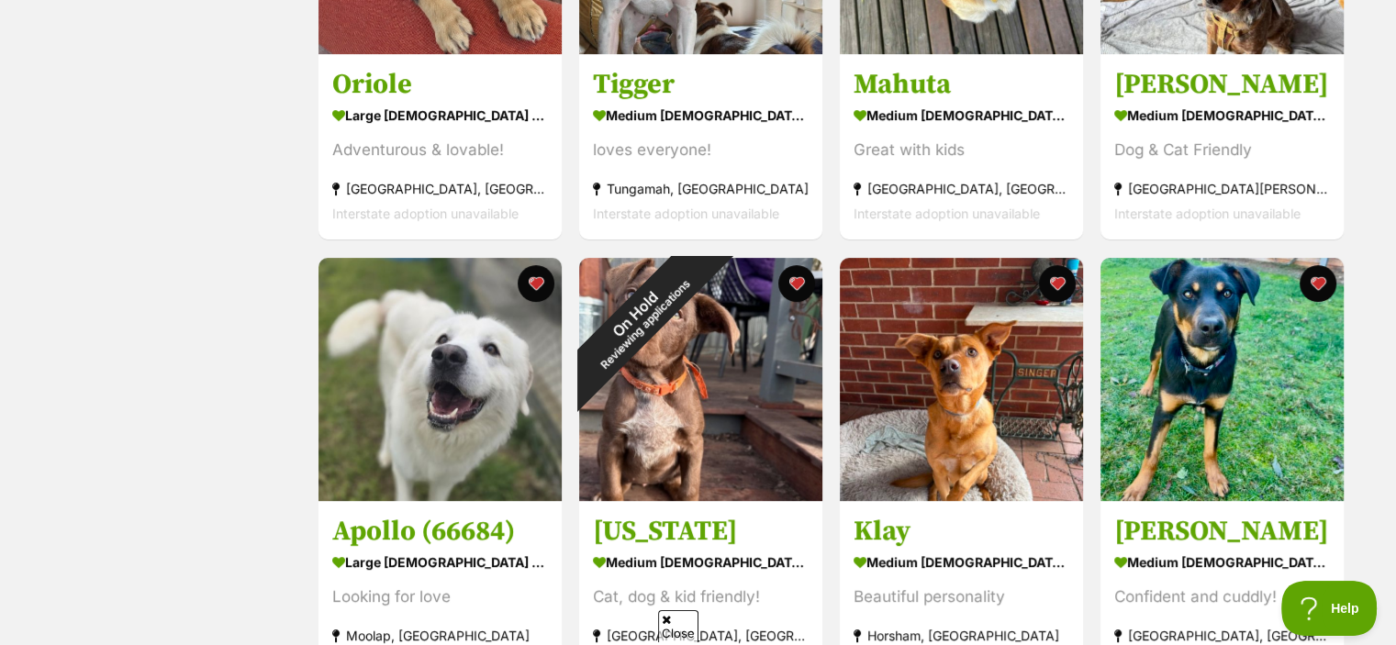
scroll to position [2256, 0]
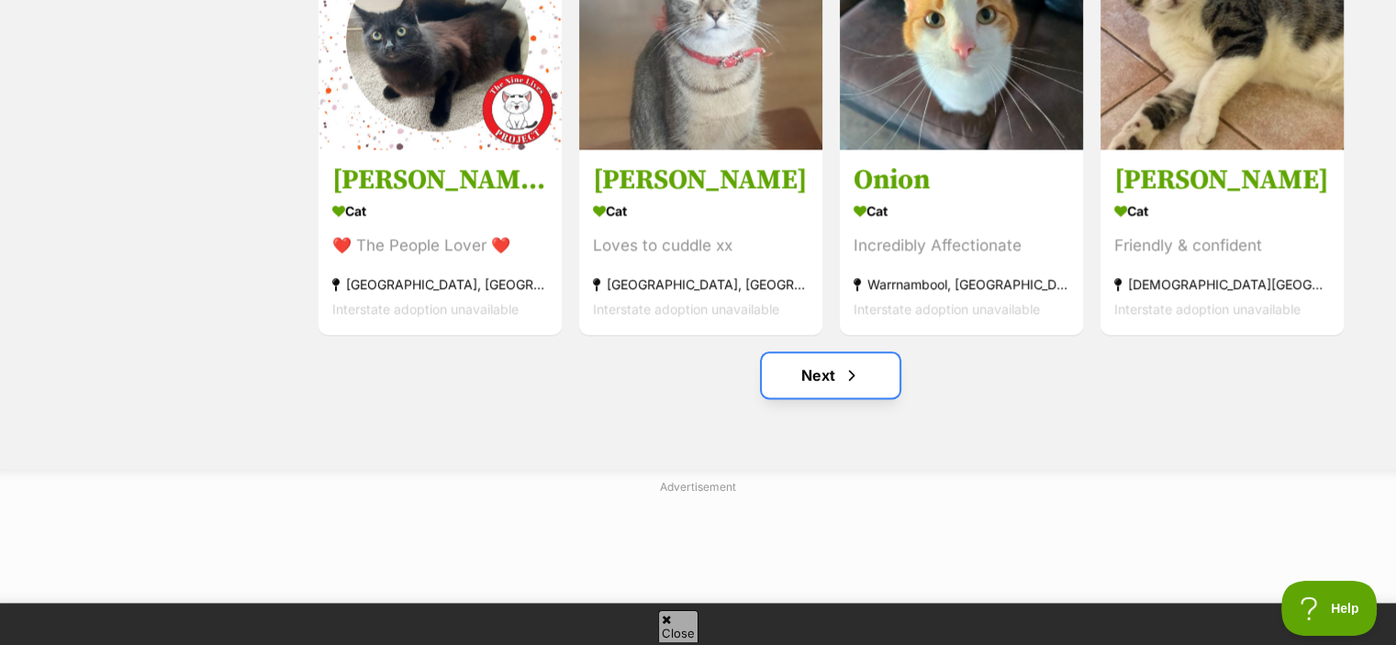
click at [830, 374] on link "Next" at bounding box center [831, 375] width 138 height 44
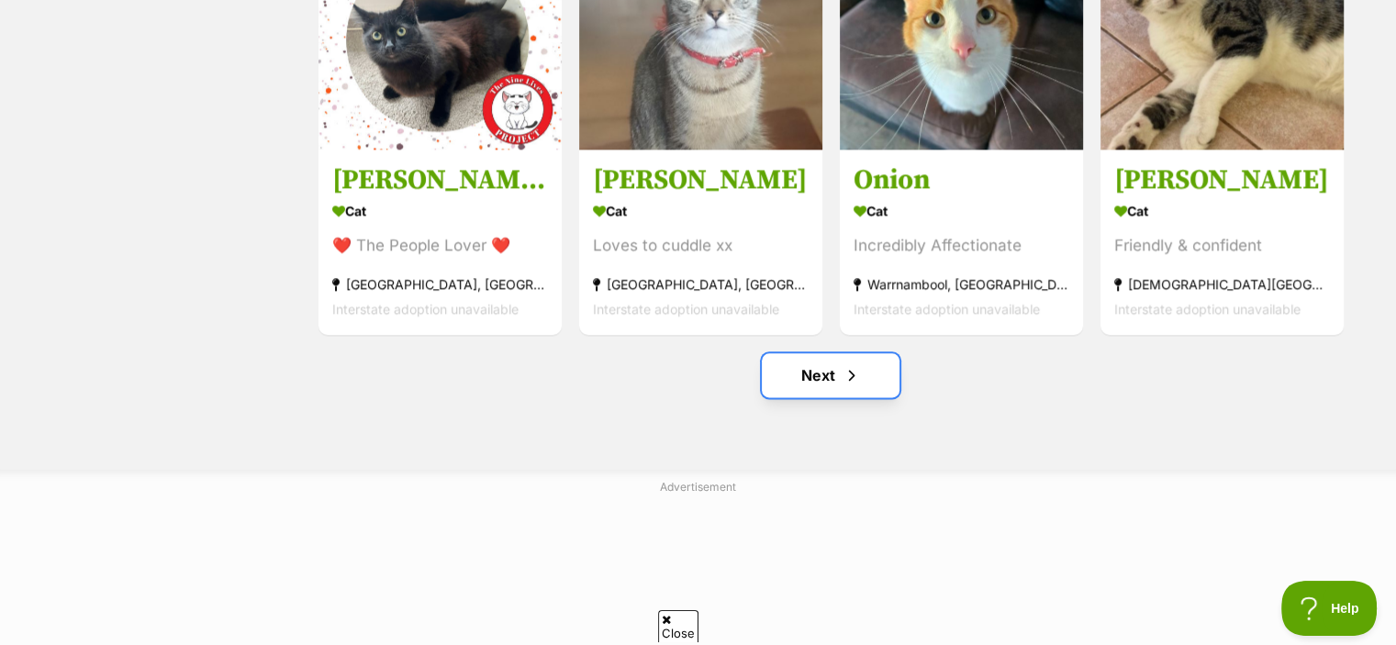
scroll to position [0, 0]
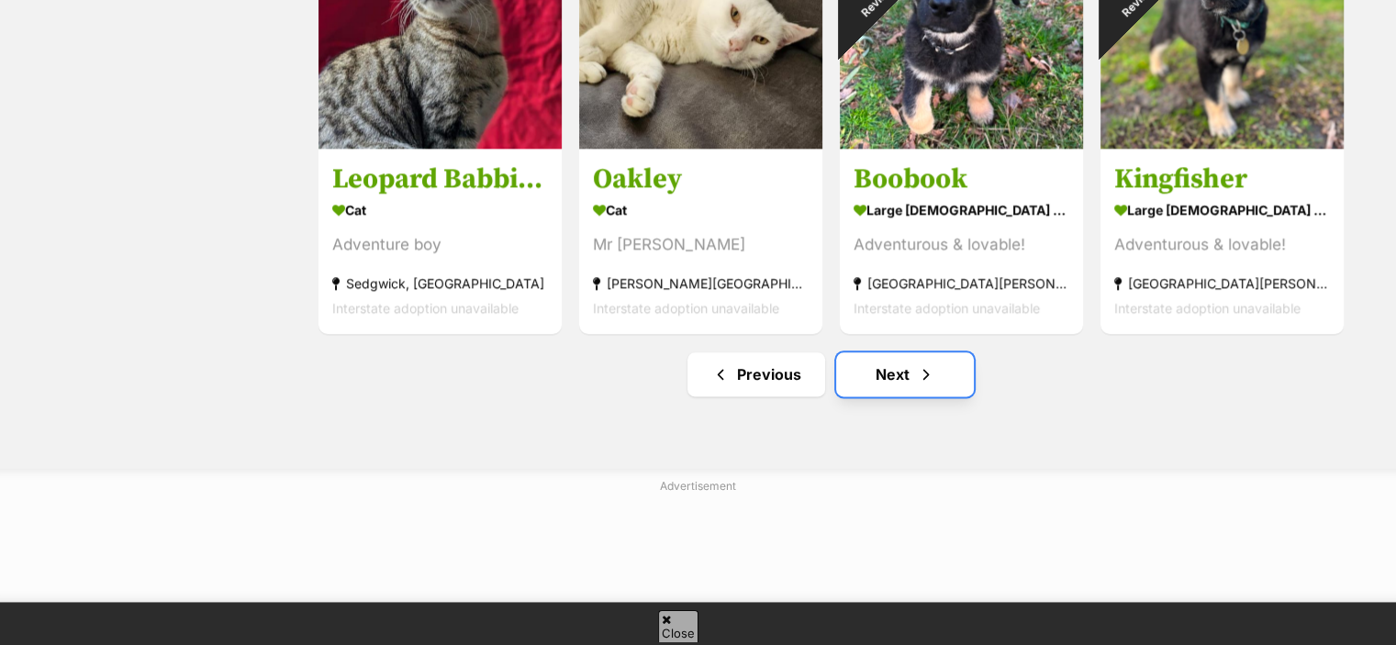
click at [898, 379] on link "Next" at bounding box center [905, 375] width 138 height 44
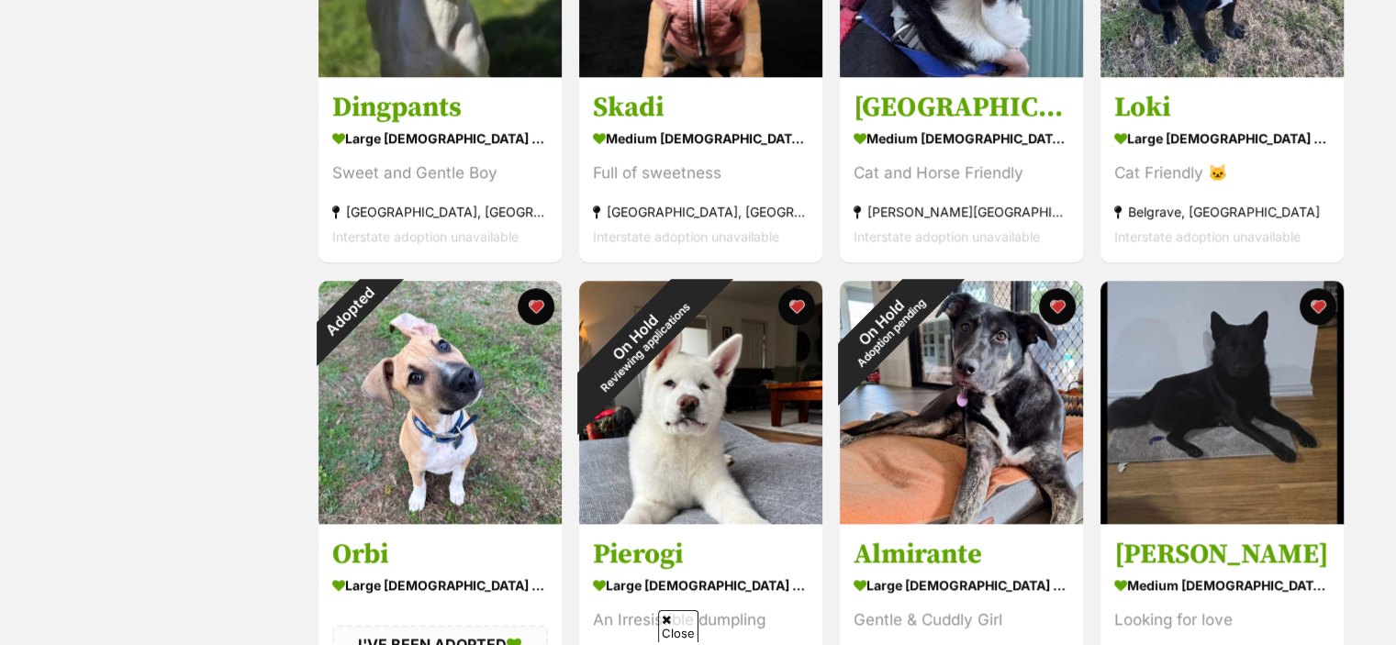
scroll to position [2633, 0]
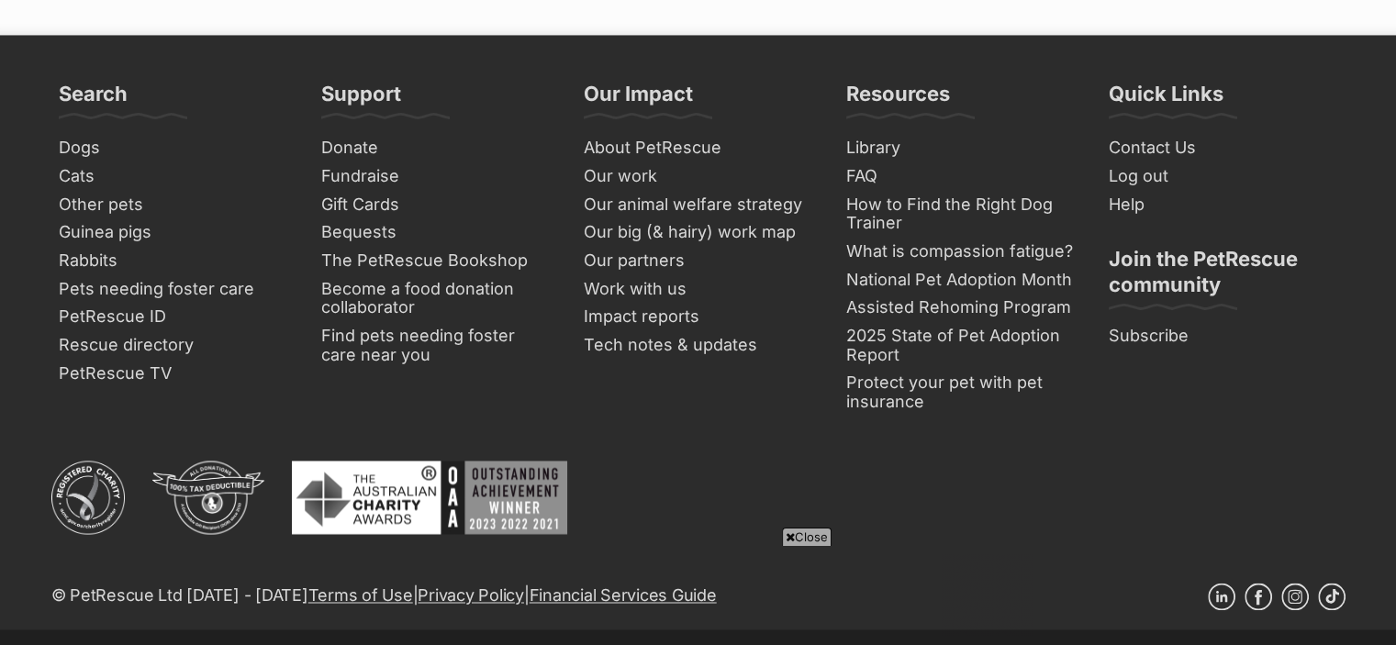
scroll to position [2258, 0]
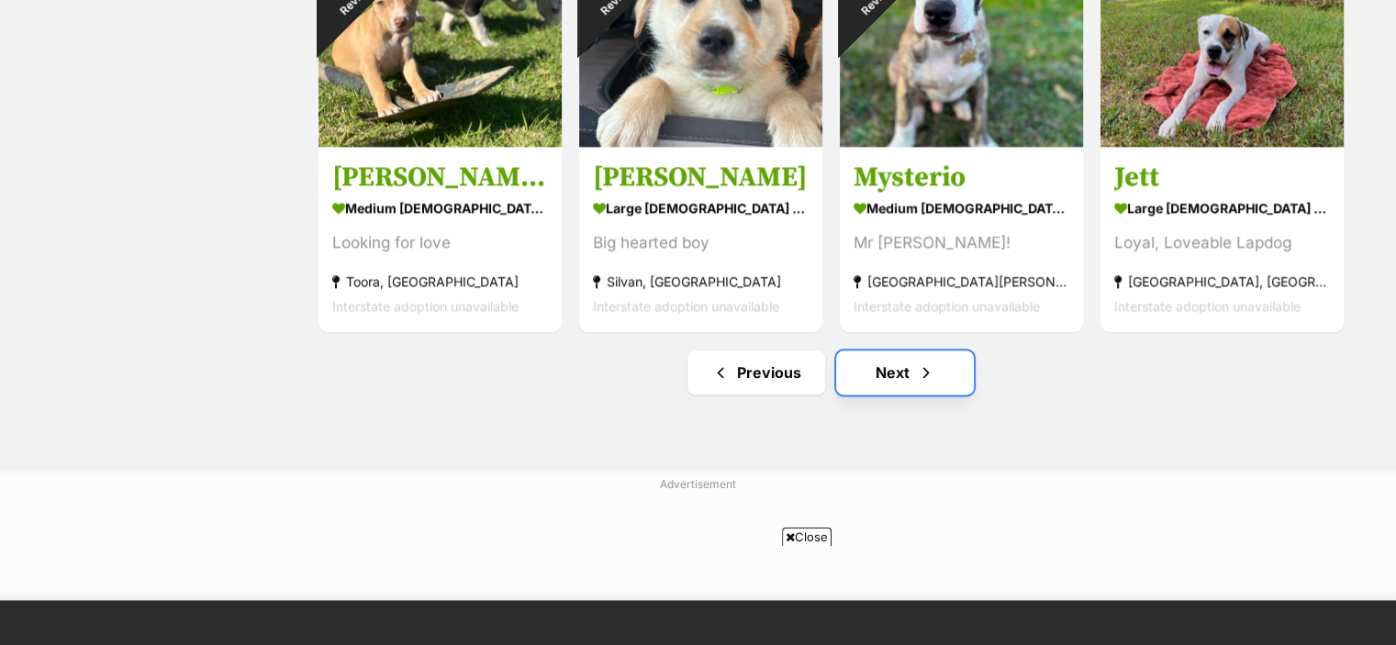
click at [896, 388] on link "Next" at bounding box center [905, 373] width 138 height 44
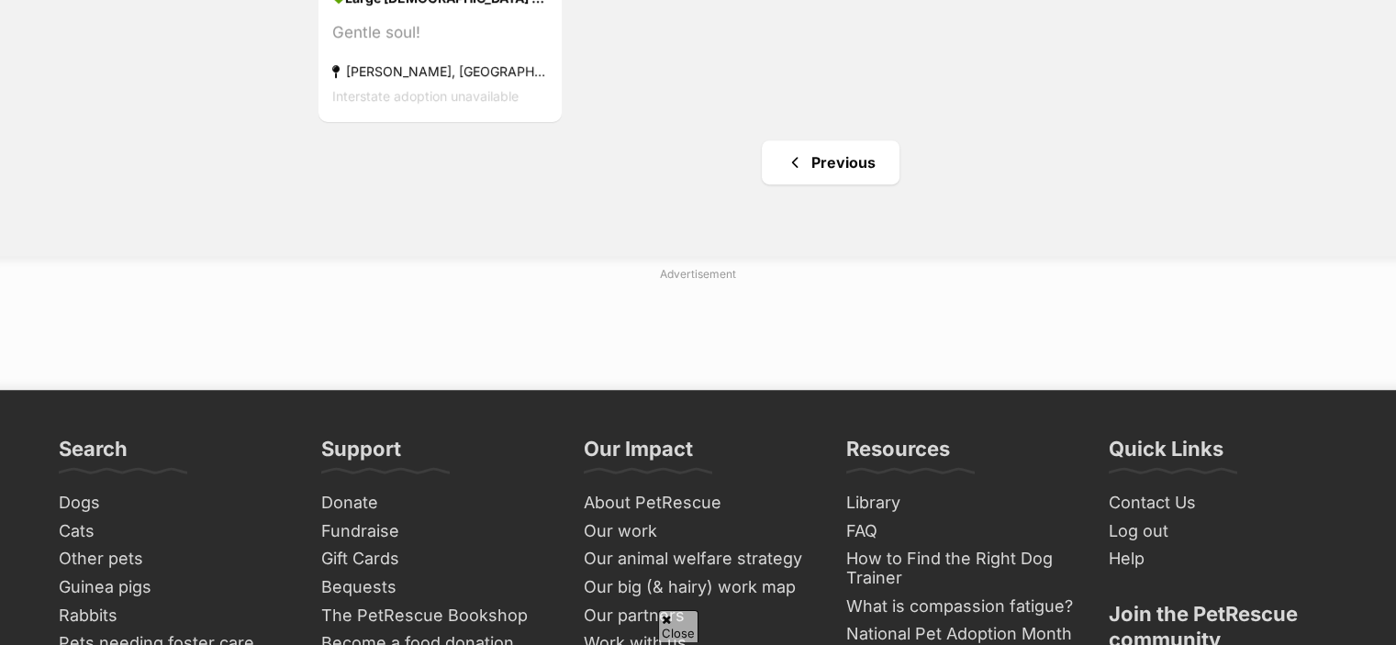
scroll to position [1694, 0]
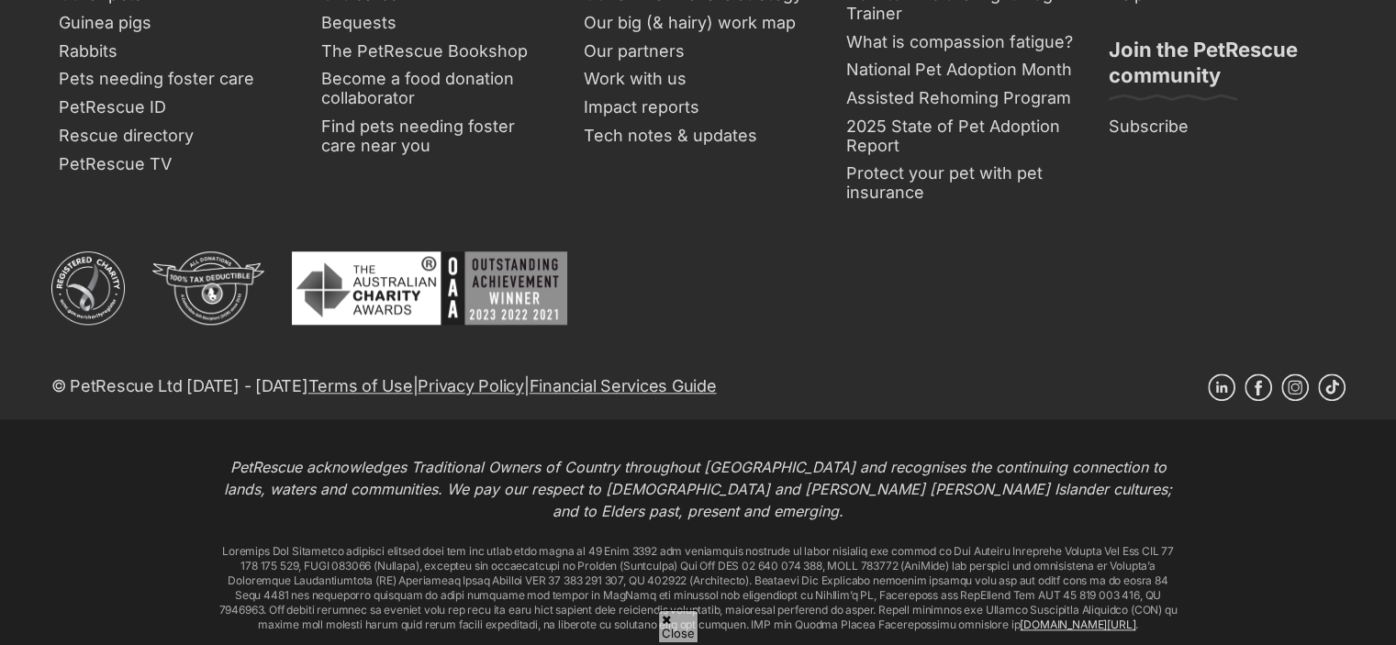
drag, startPoint x: 0, startPoint y: 0, endPoint x: 1409, endPoint y: 142, distance: 1416.3
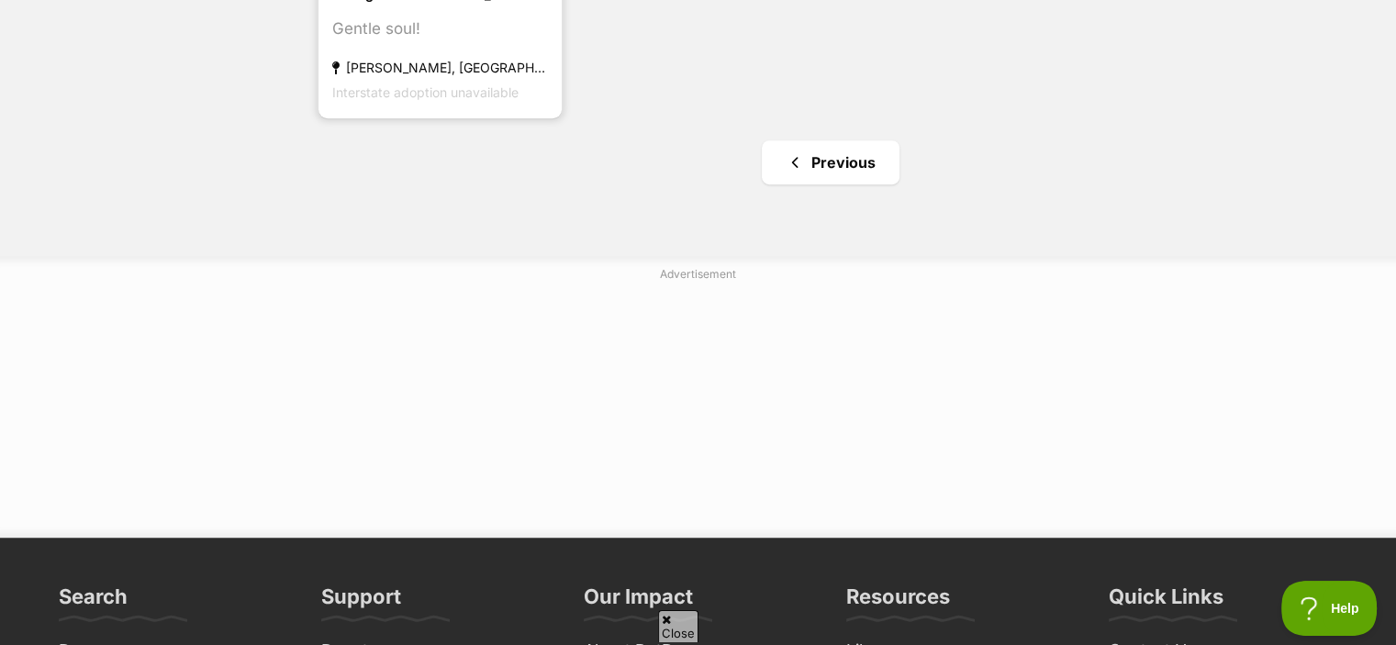
scroll to position [0, 0]
click at [381, 57] on section "large [DEMOGRAPHIC_DATA] Dog Gentle soul! [GEOGRAPHIC_DATA], [GEOGRAPHIC_DATA] …" at bounding box center [440, 43] width 216 height 124
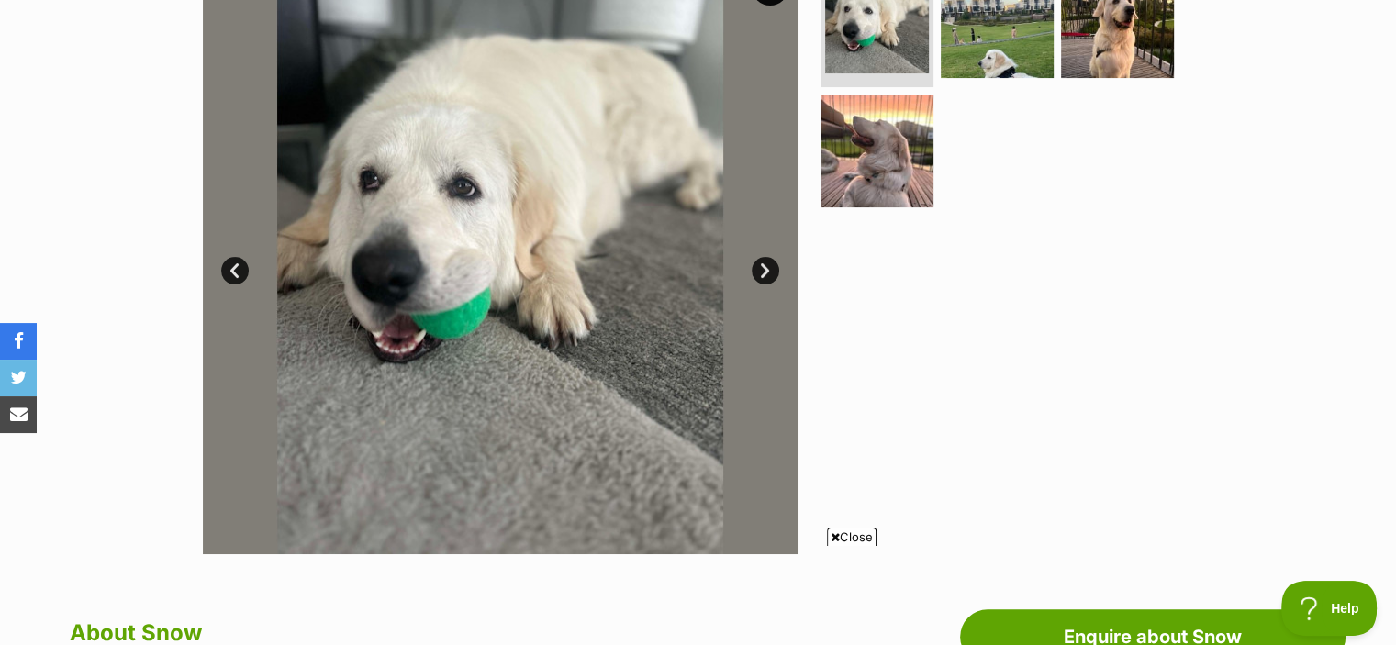
scroll to position [419, 0]
